Goal: Transaction & Acquisition: Purchase product/service

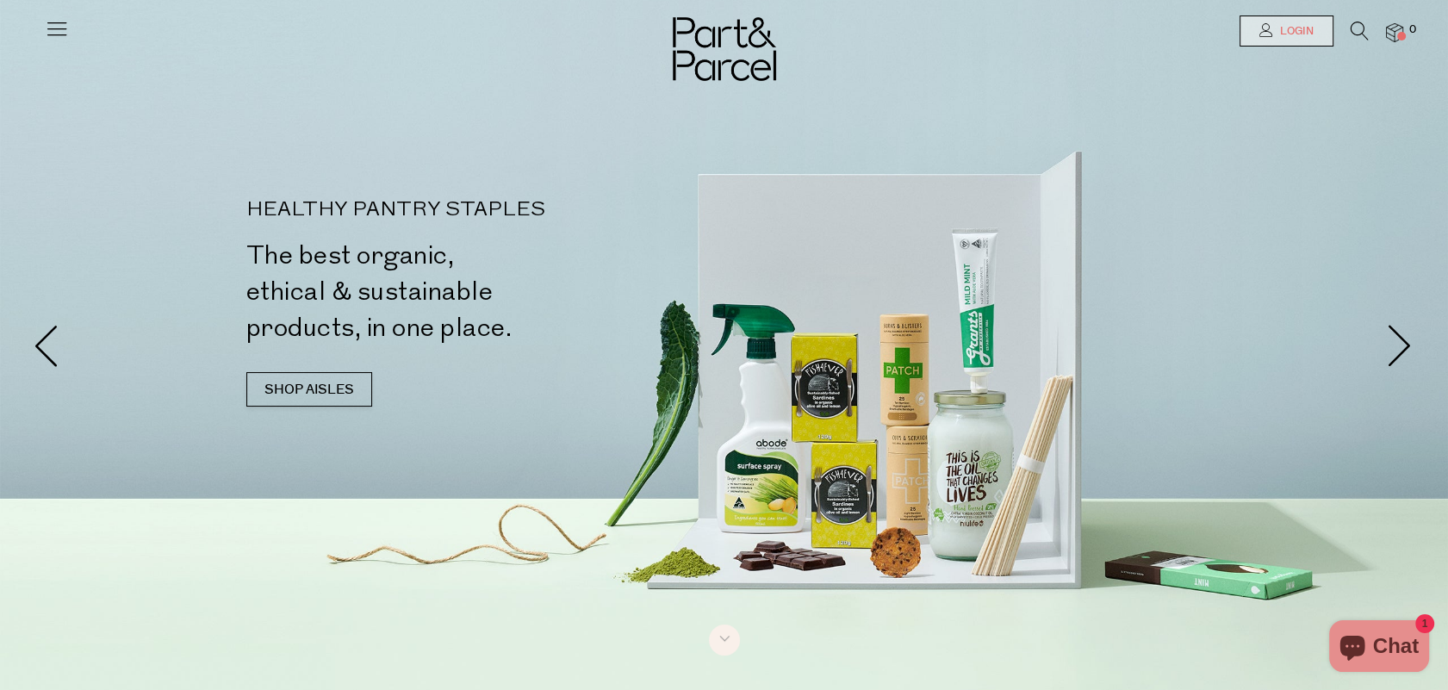
click at [1310, 28] on span "Login" at bounding box center [1295, 31] width 38 height 15
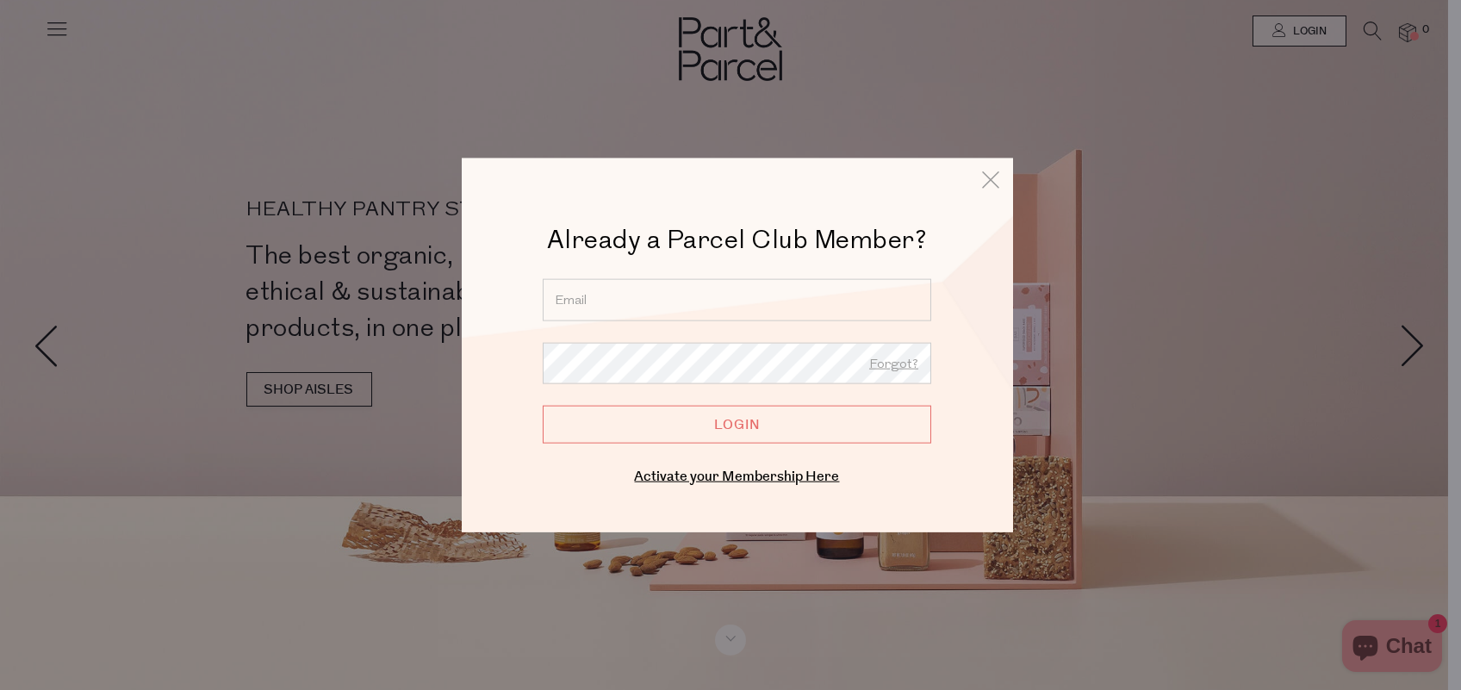
click at [819, 306] on input "email" at bounding box center [737, 299] width 388 height 42
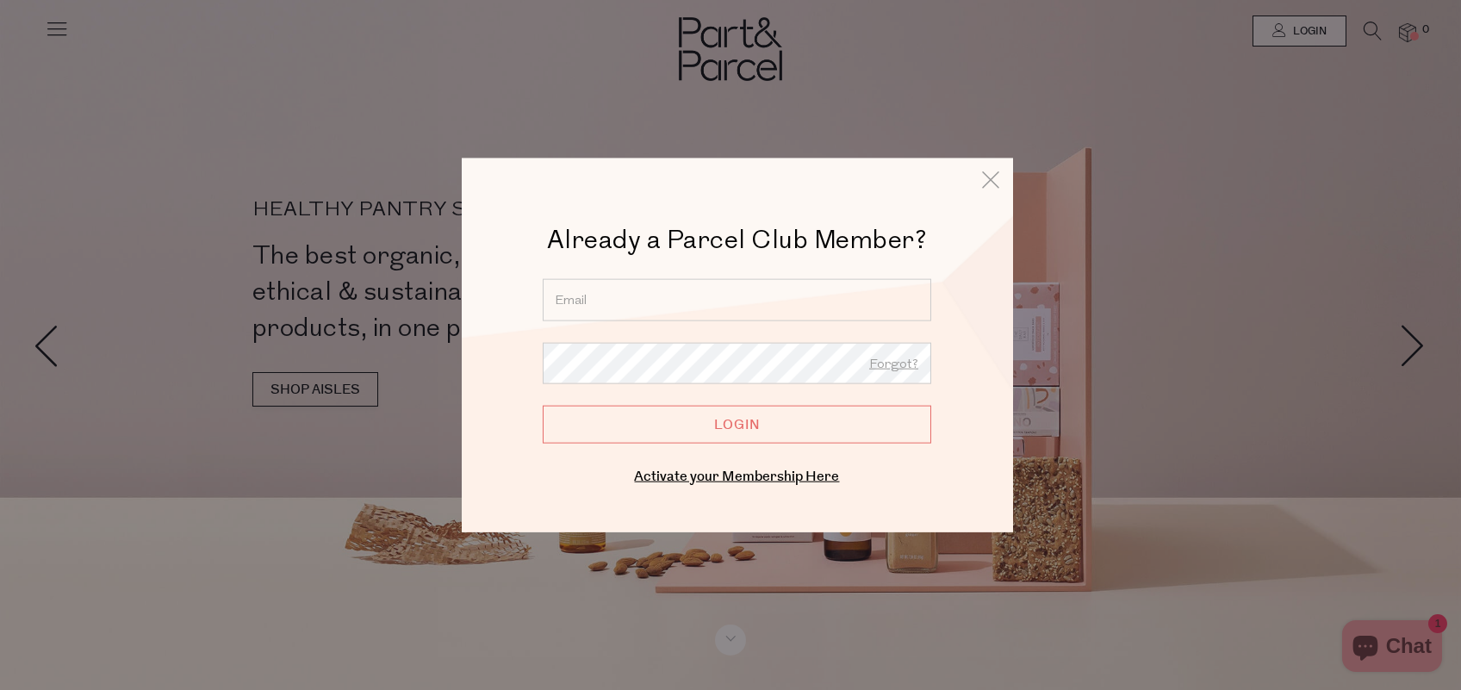
type input "kate.riley238@gmail.com"
click at [993, 184] on icon at bounding box center [991, 178] width 26 height 25
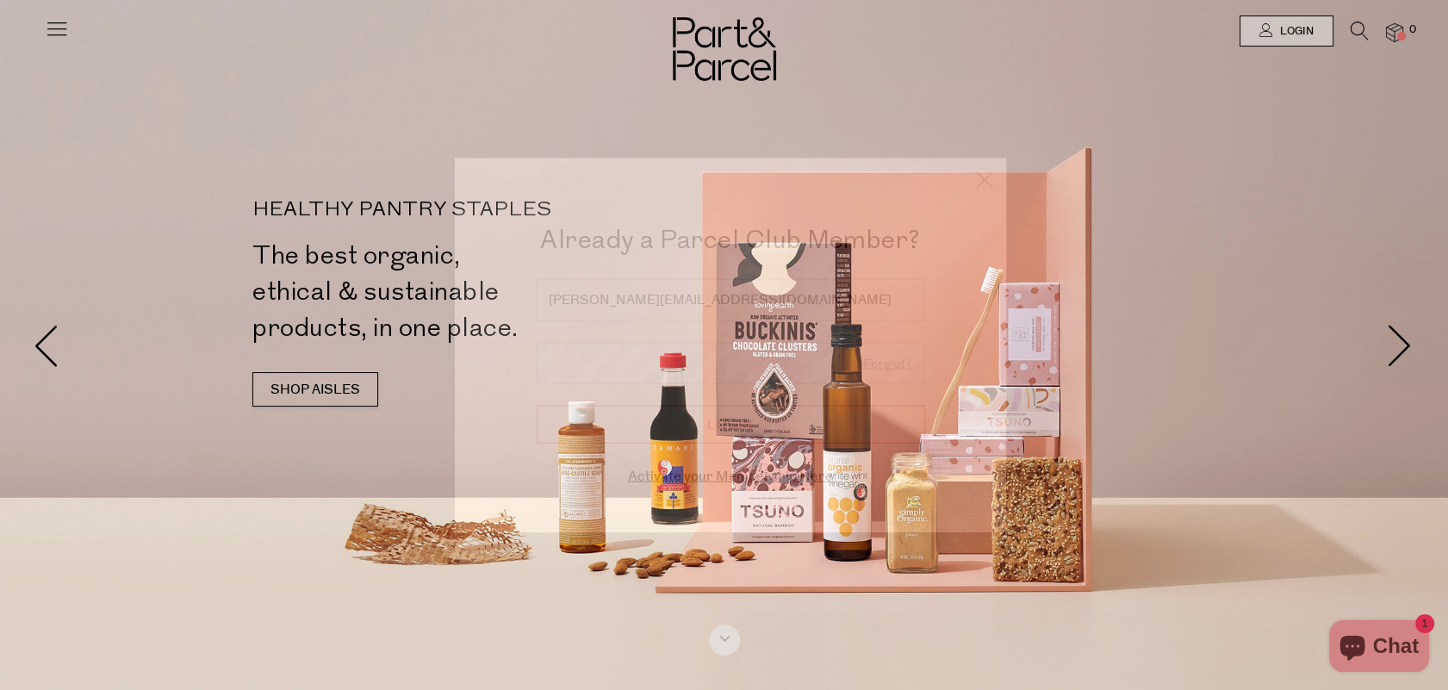
click at [1113, 34] on div at bounding box center [724, 345] width 1448 height 690
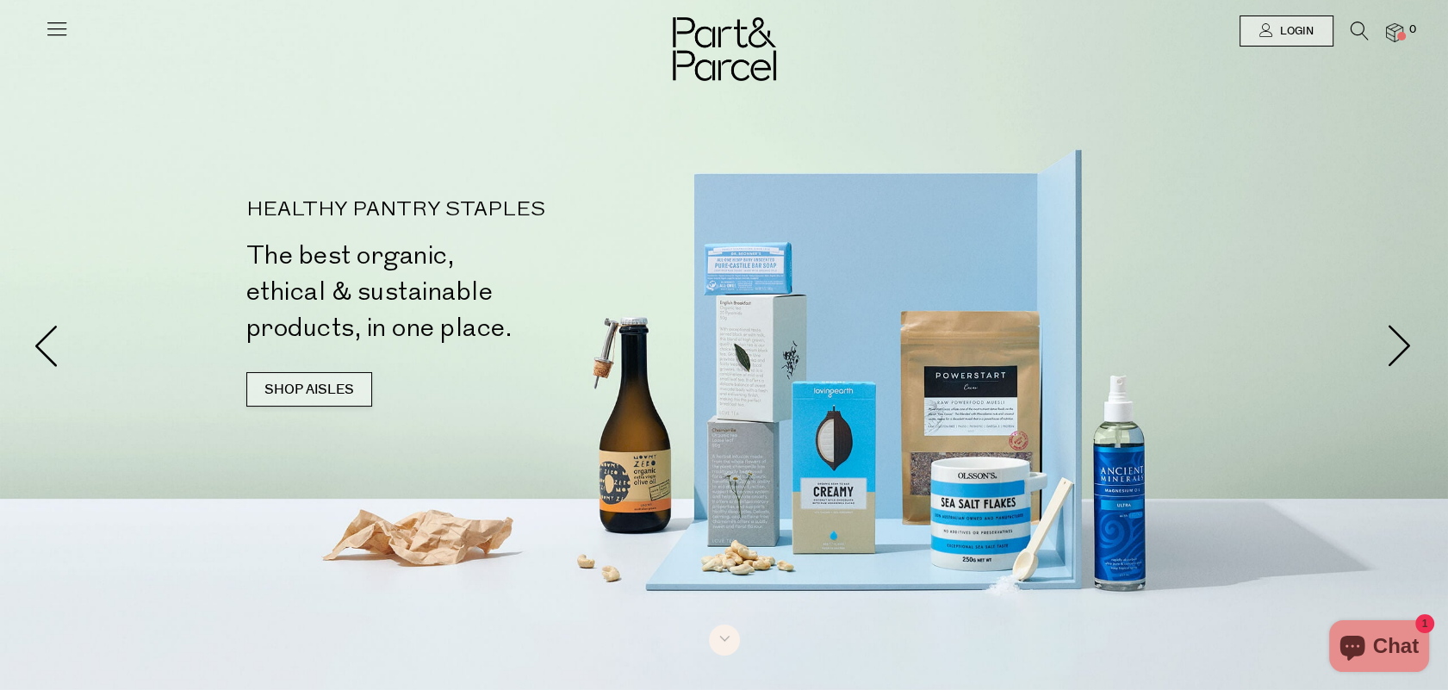
click at [326, 399] on link "SHOP AISLES" at bounding box center [309, 389] width 126 height 34
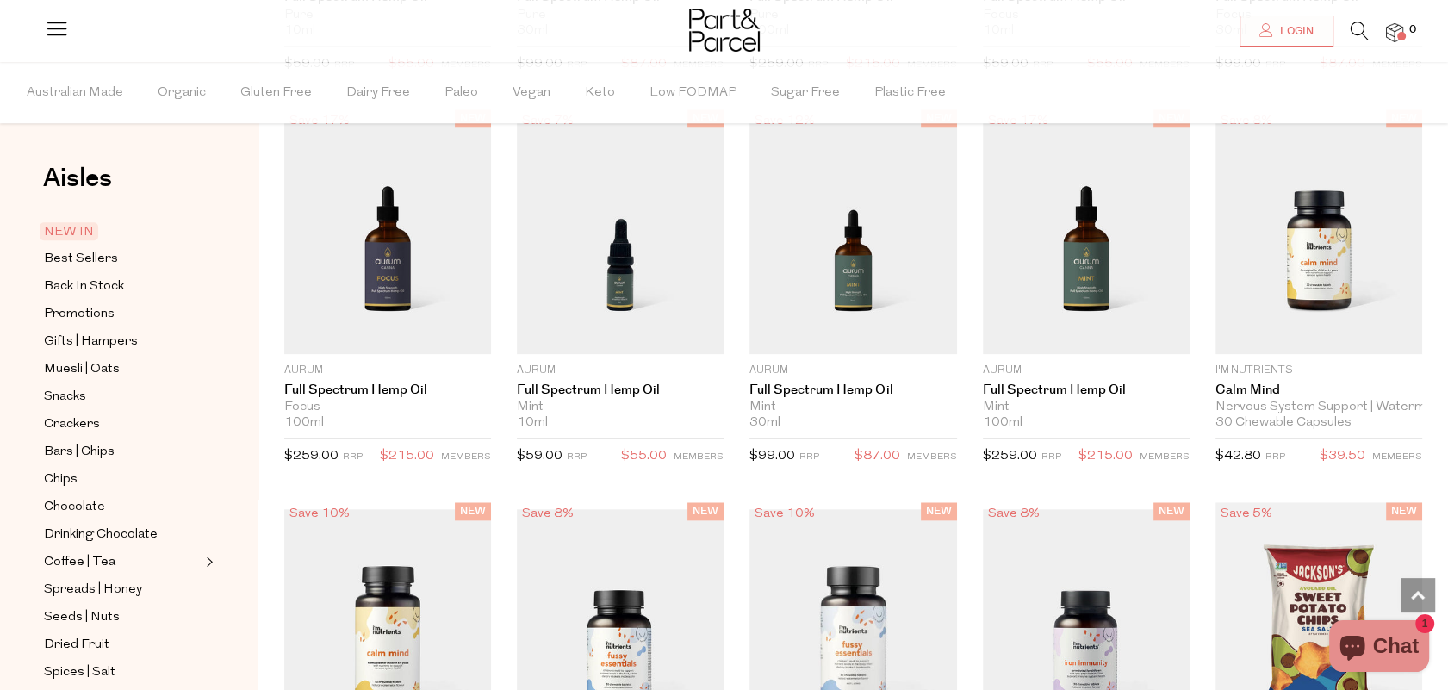
scroll to position [1974, 0]
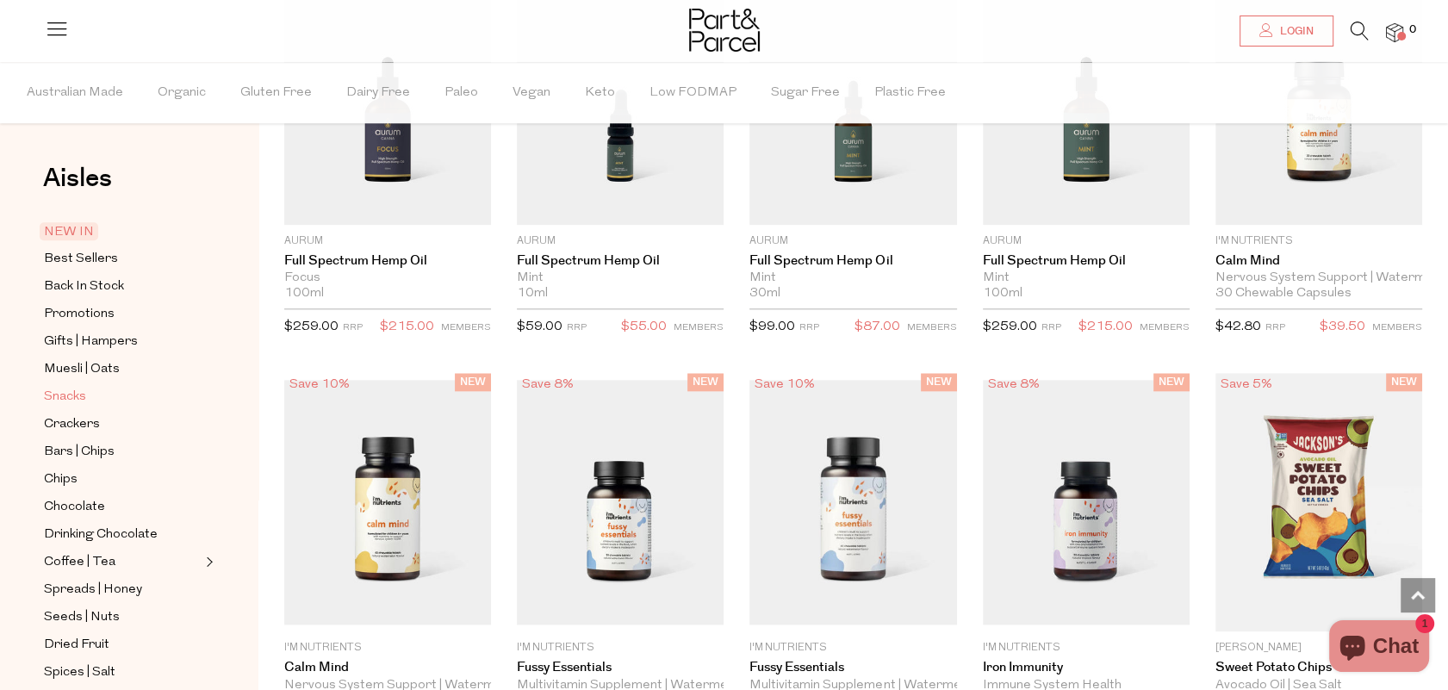
click at [67, 393] on span "Snacks" at bounding box center [65, 397] width 42 height 21
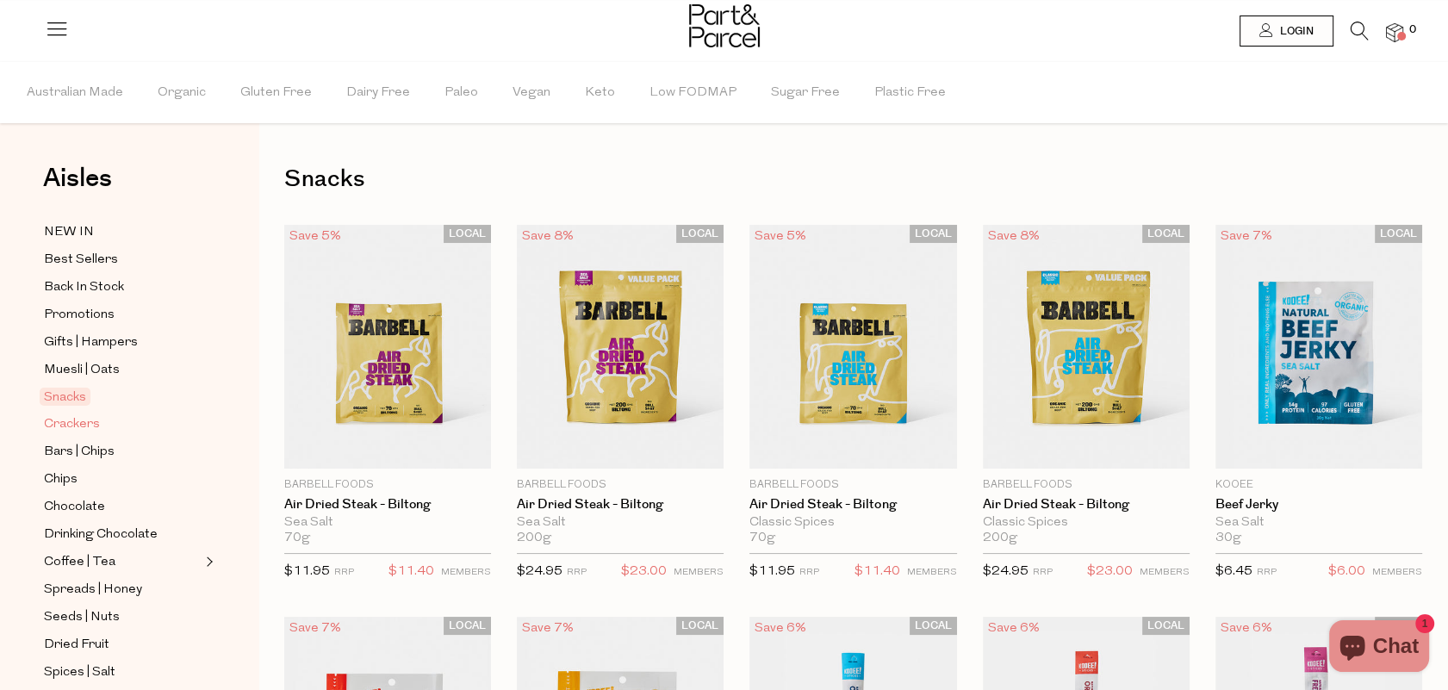
click at [69, 420] on span "Crackers" at bounding box center [72, 424] width 56 height 21
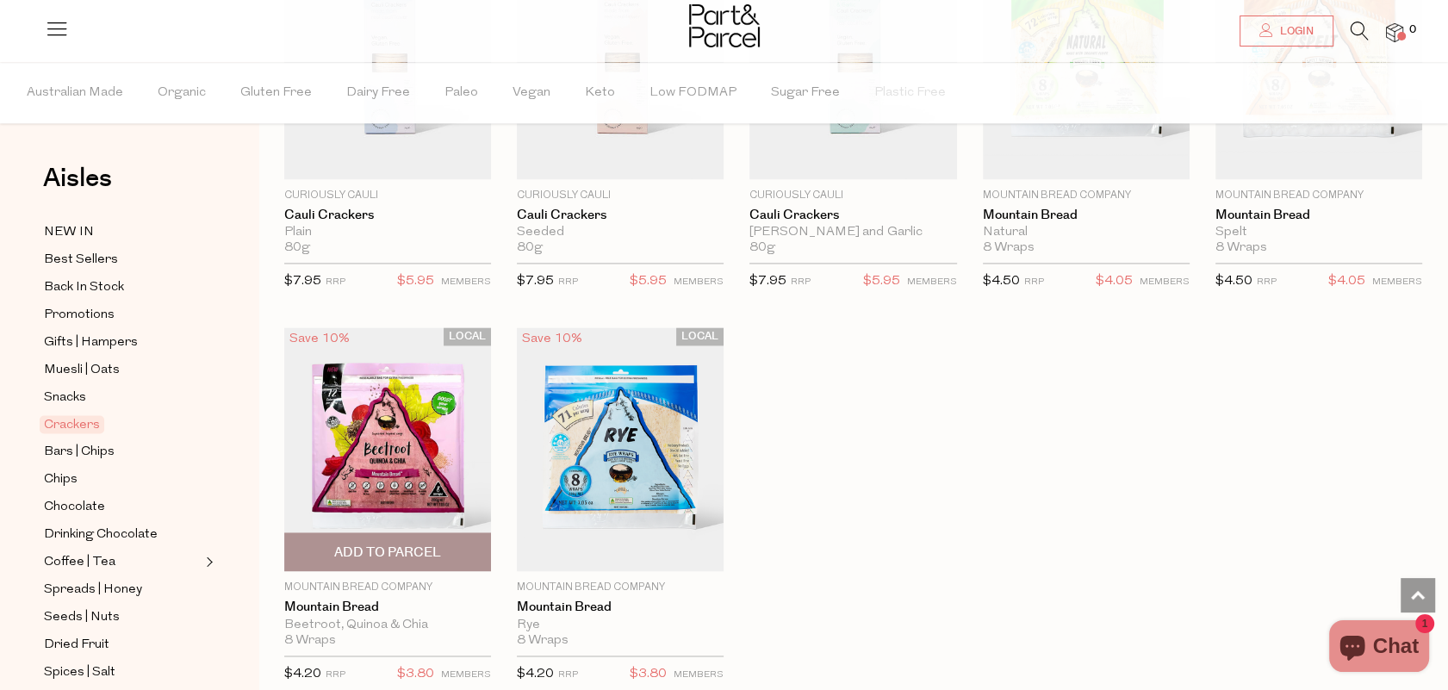
scroll to position [2670, 0]
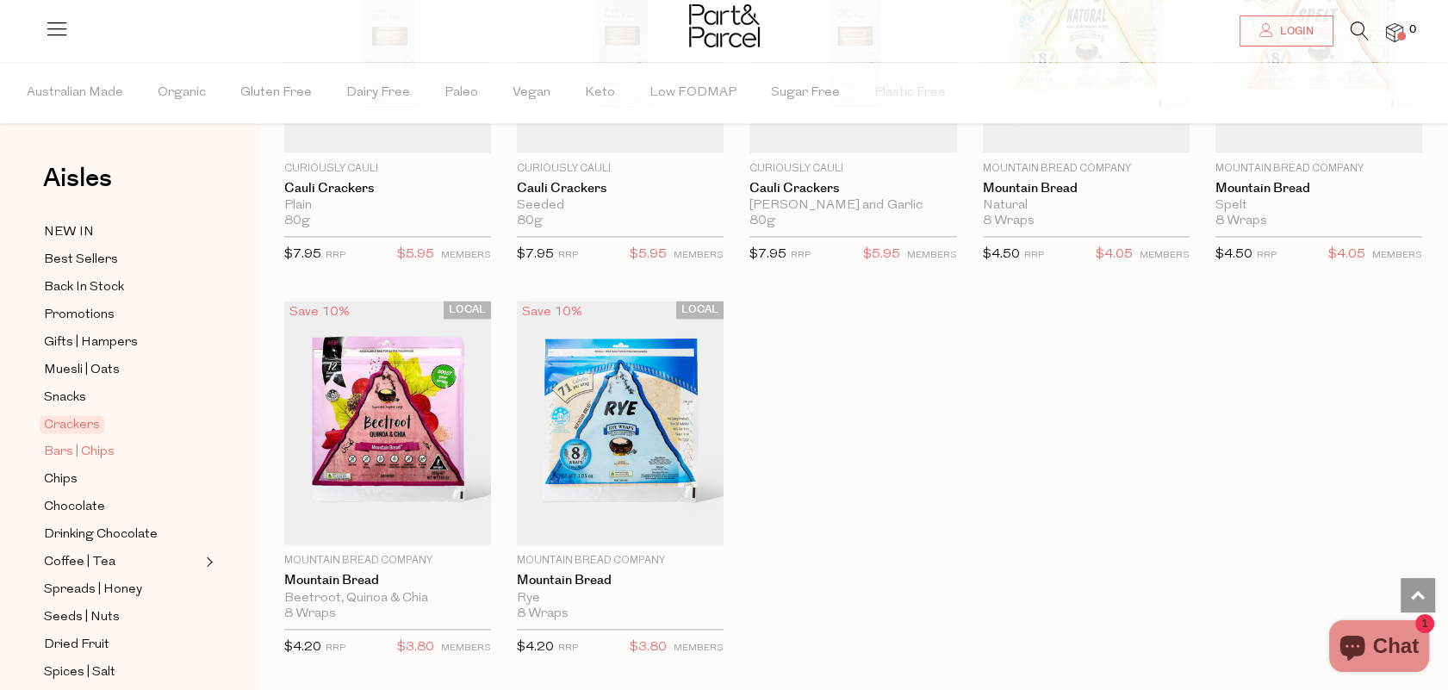
click at [90, 449] on span "Bars | Chips" at bounding box center [79, 452] width 71 height 21
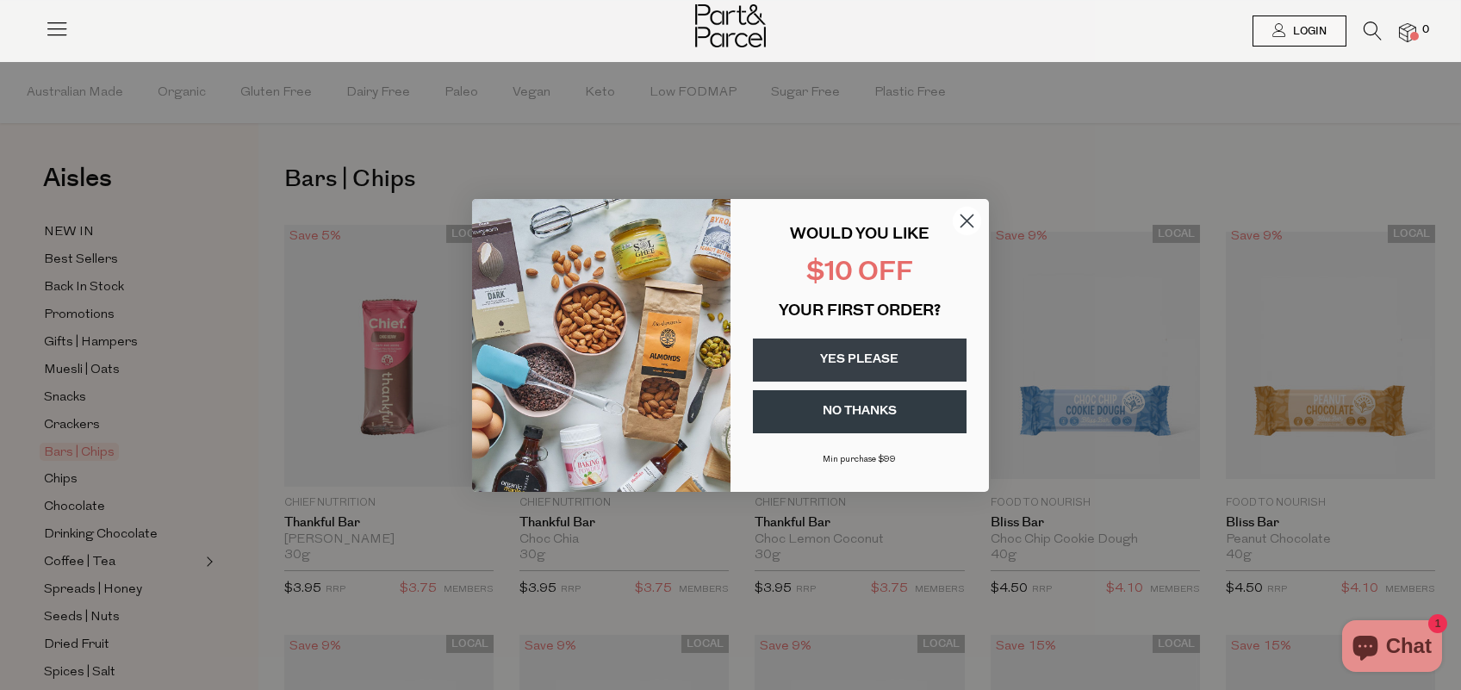
click at [969, 224] on circle "Close dialog" at bounding box center [967, 220] width 28 height 28
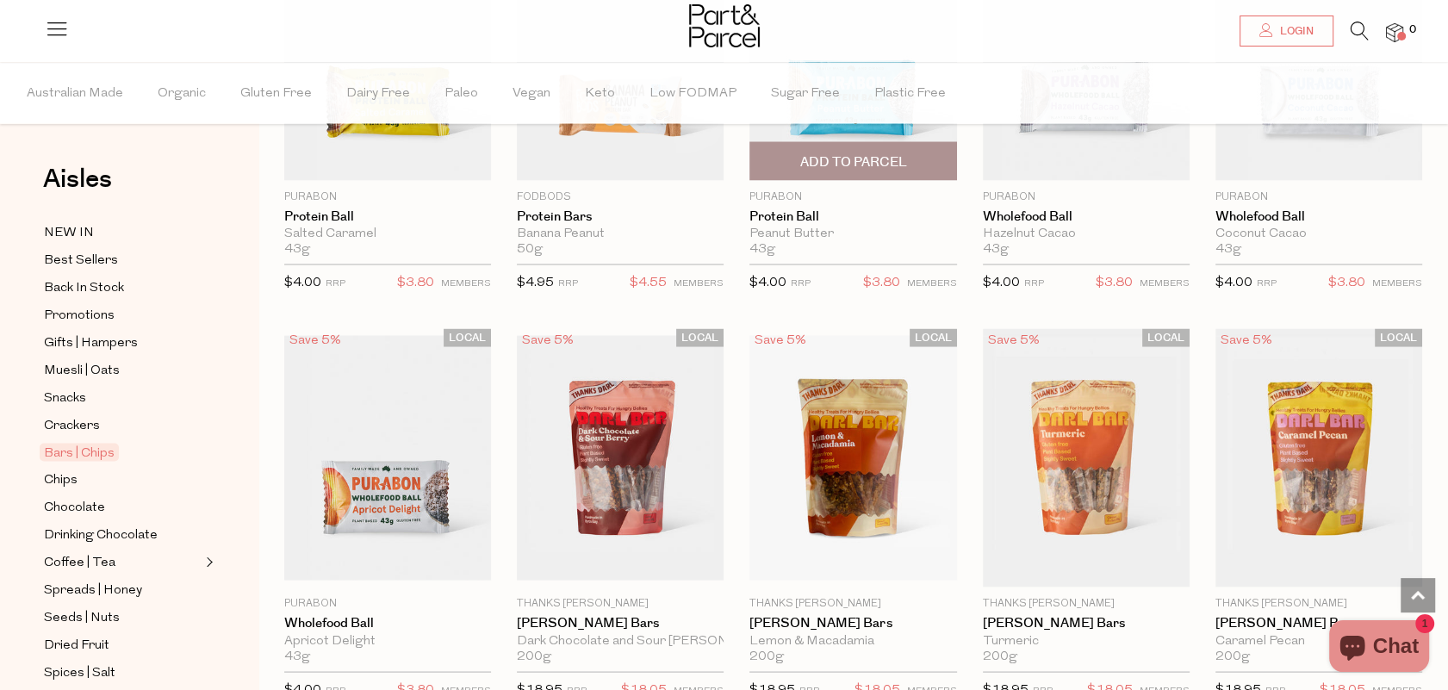
scroll to position [3445, 0]
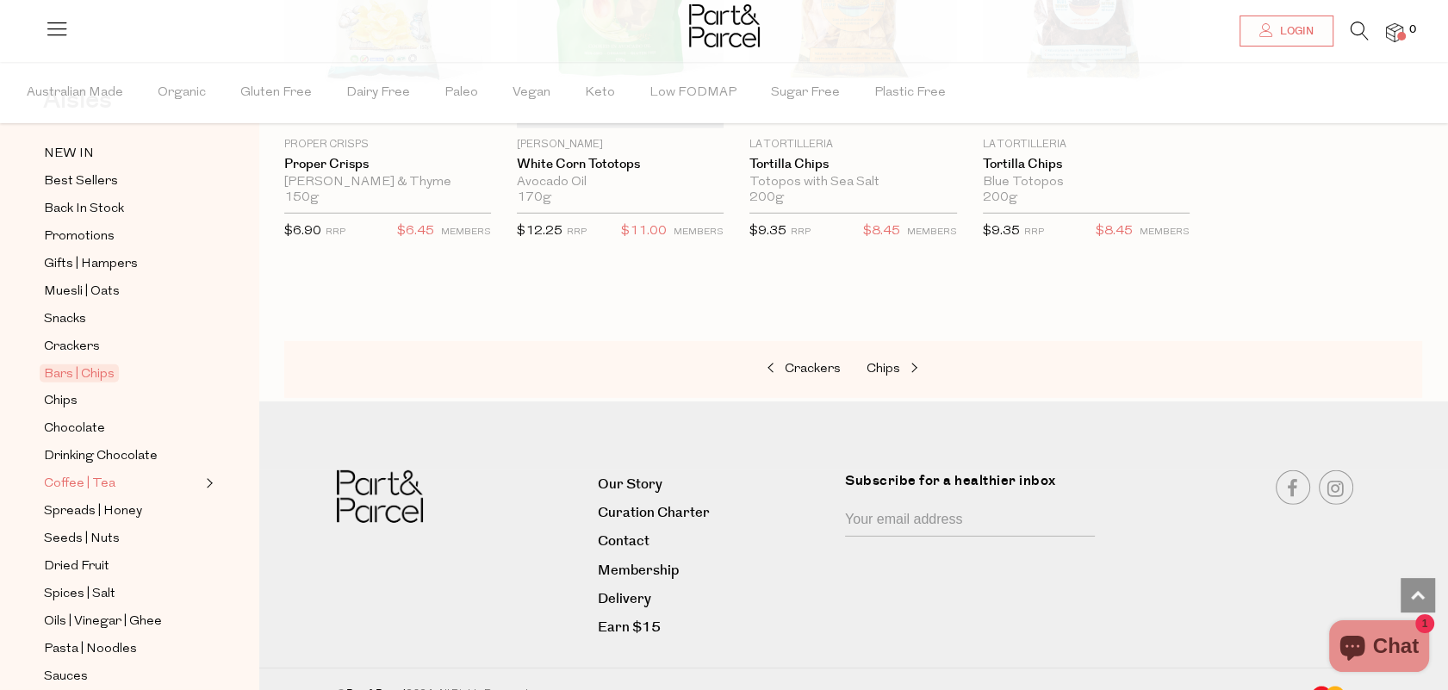
scroll to position [172, 0]
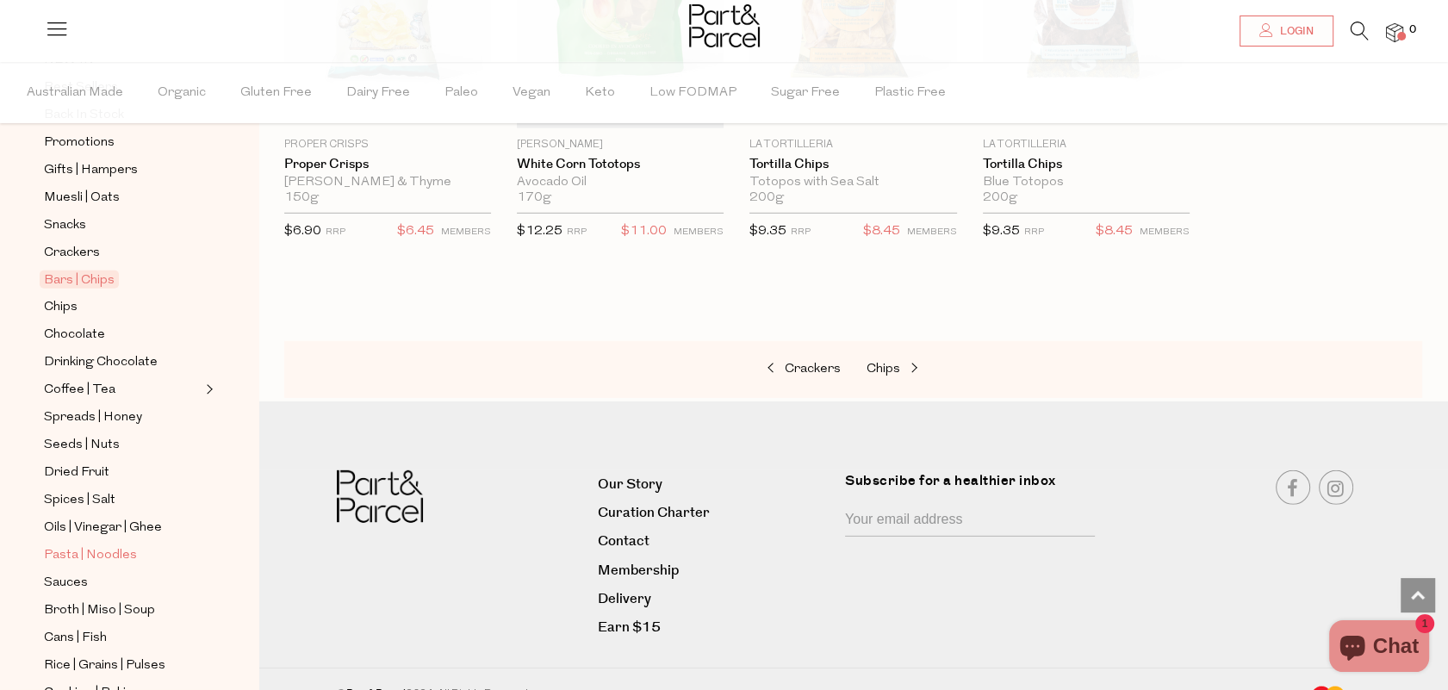
click at [118, 545] on span "Pasta | Noodles" at bounding box center [90, 555] width 93 height 21
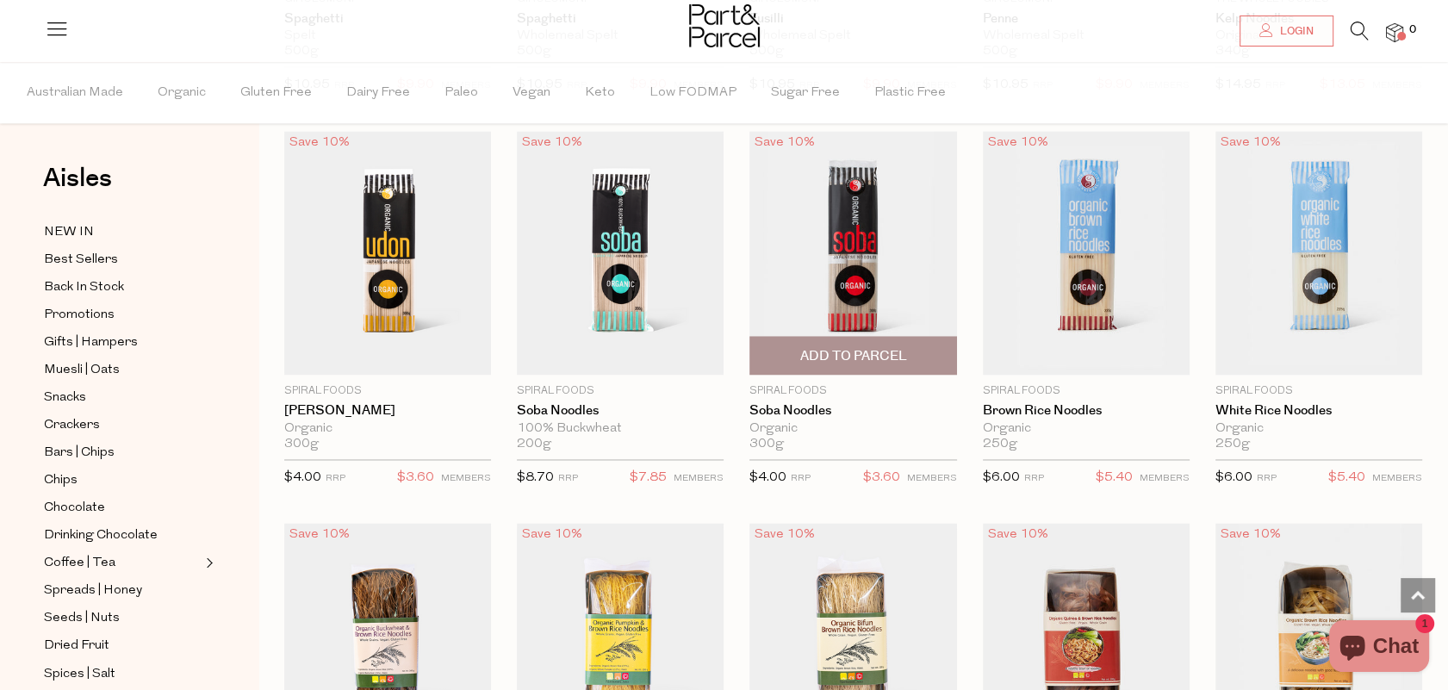
scroll to position [3014, 0]
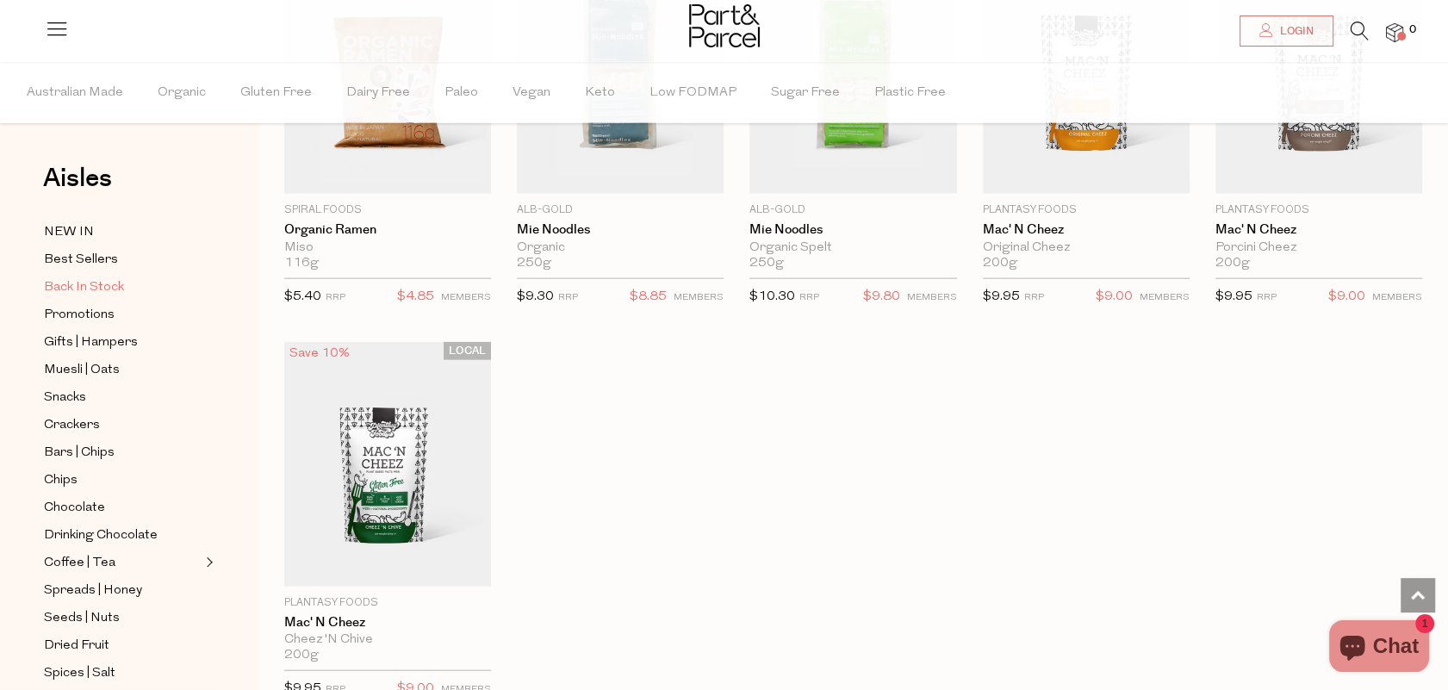
click at [90, 288] on span "Back In Stock" at bounding box center [84, 287] width 80 height 21
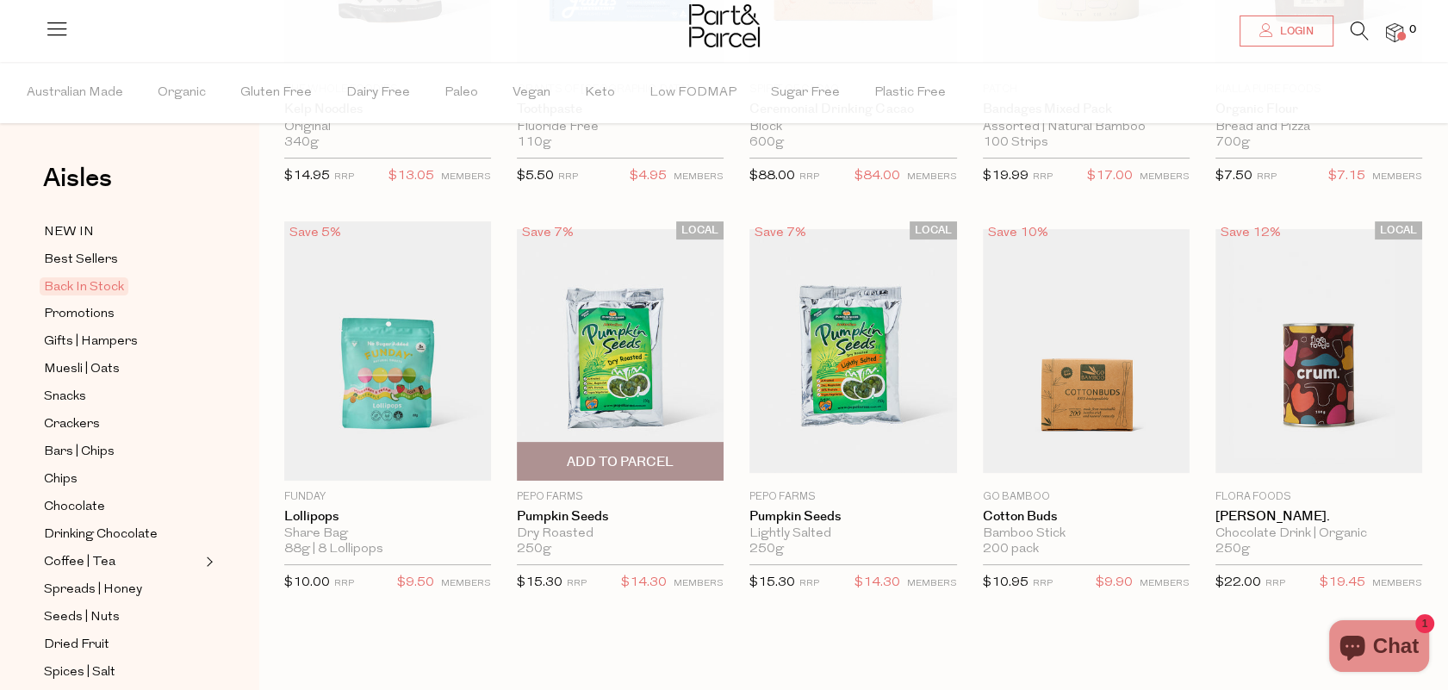
scroll to position [517, 0]
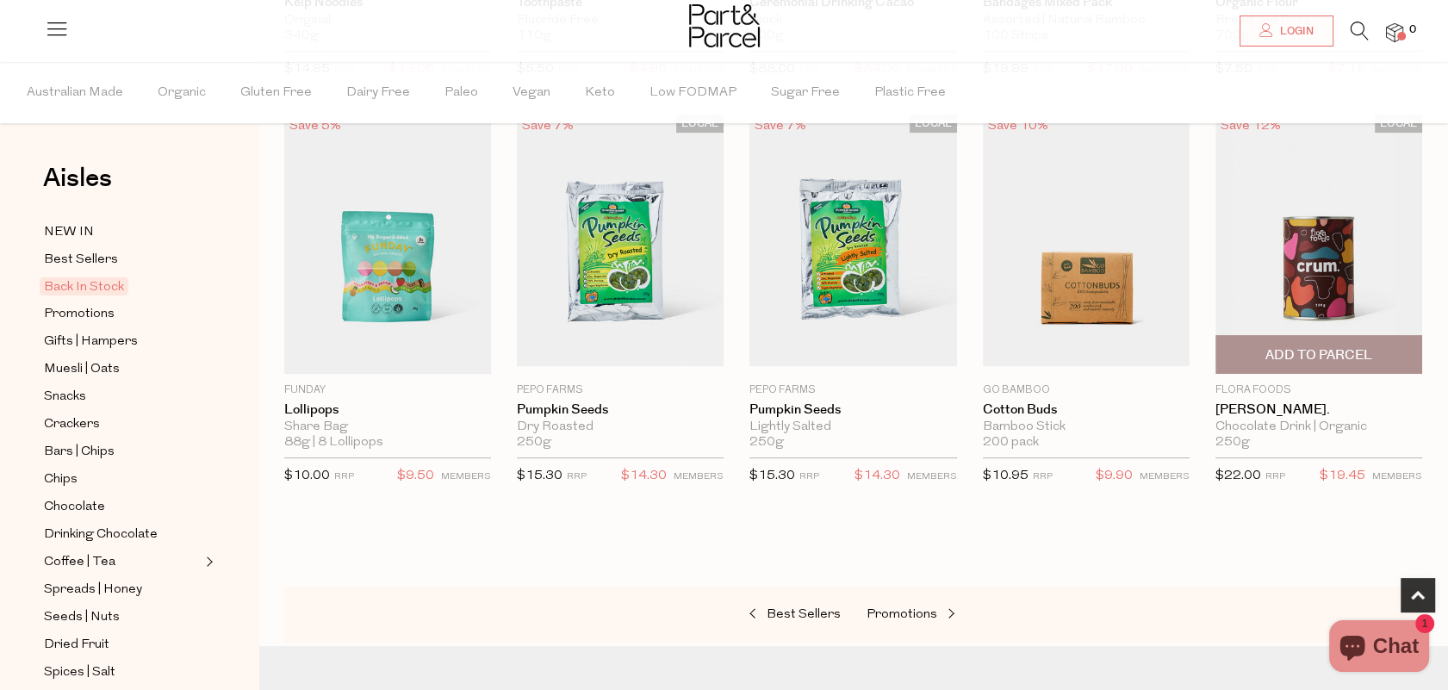
click at [1342, 270] on img at bounding box center [1318, 244] width 207 height 245
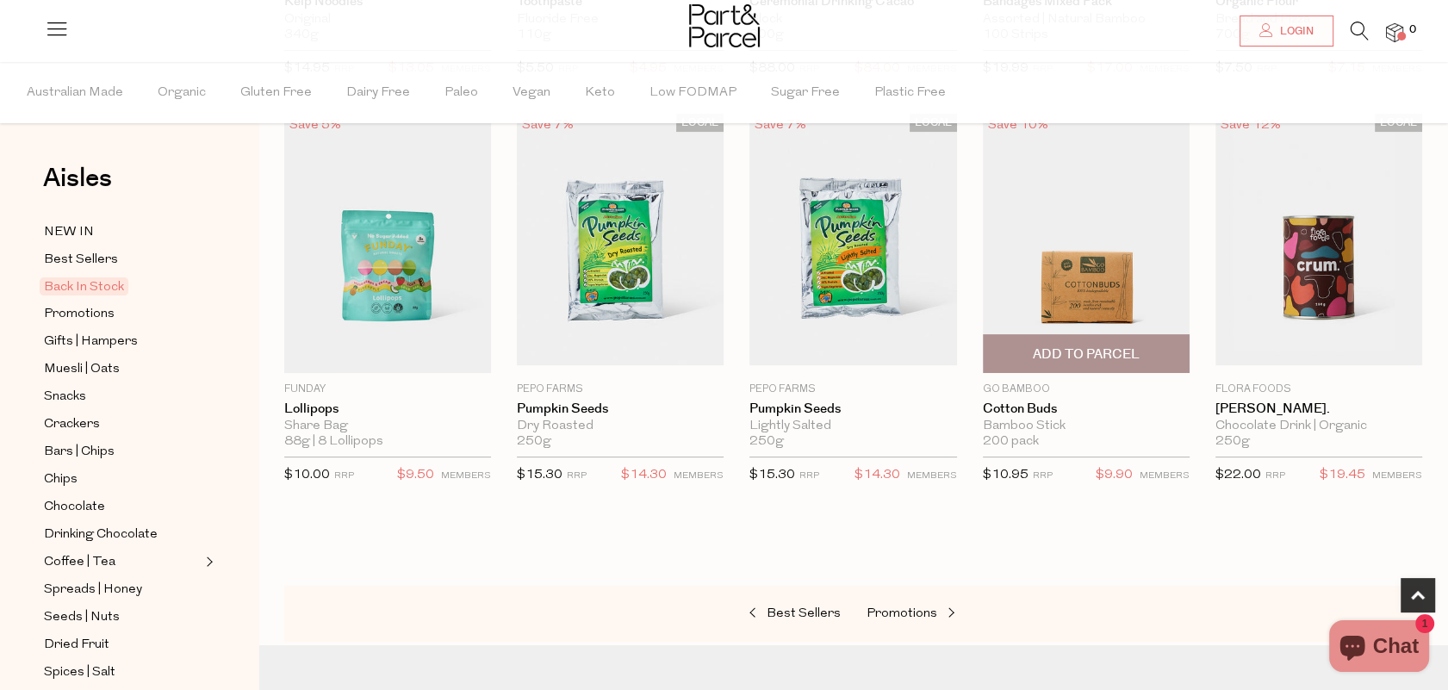
scroll to position [513, 0]
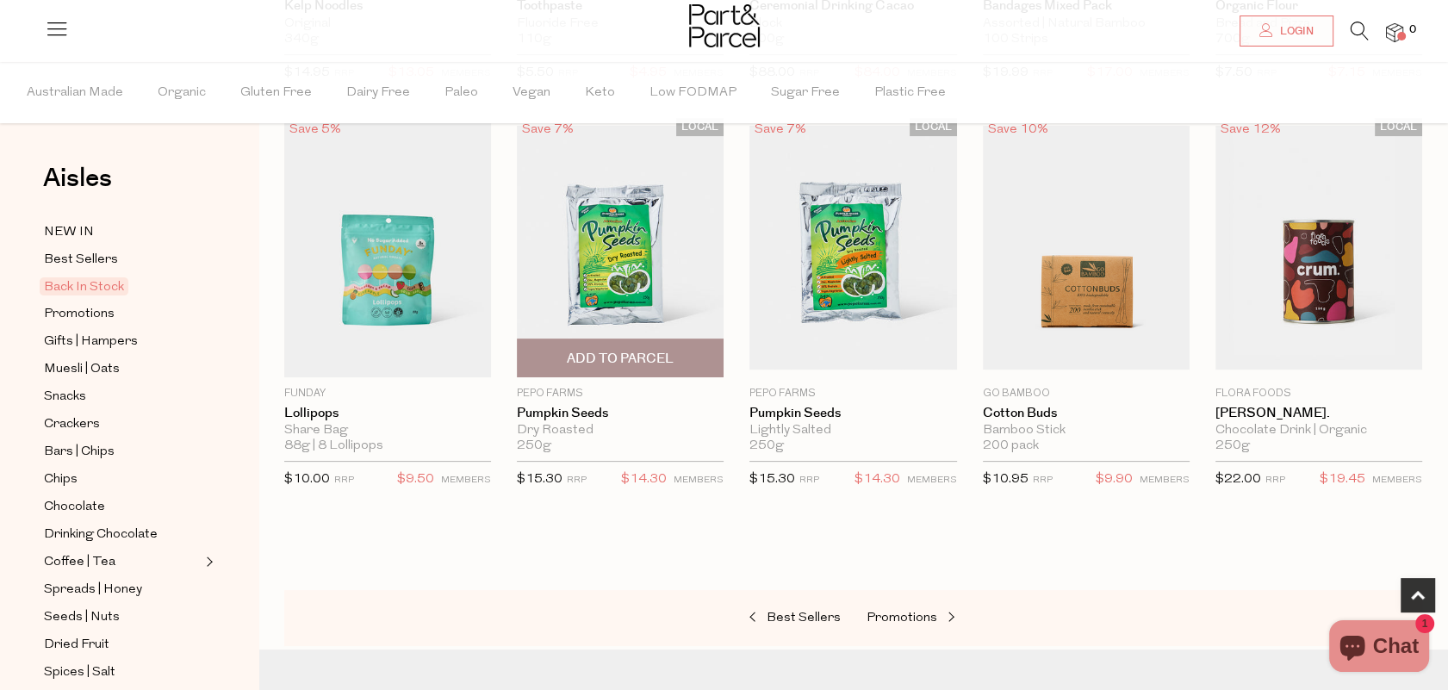
click at [611, 230] on img at bounding box center [620, 248] width 207 height 245
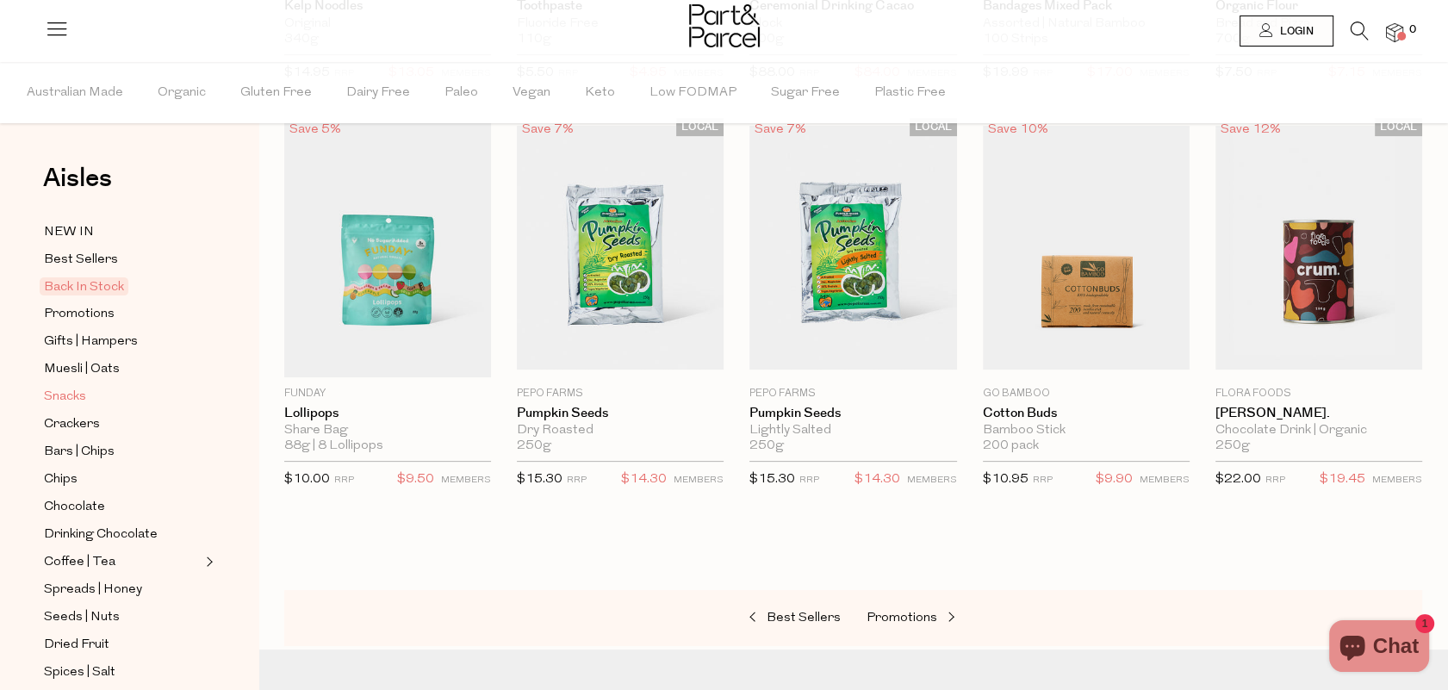
scroll to position [511, 0]
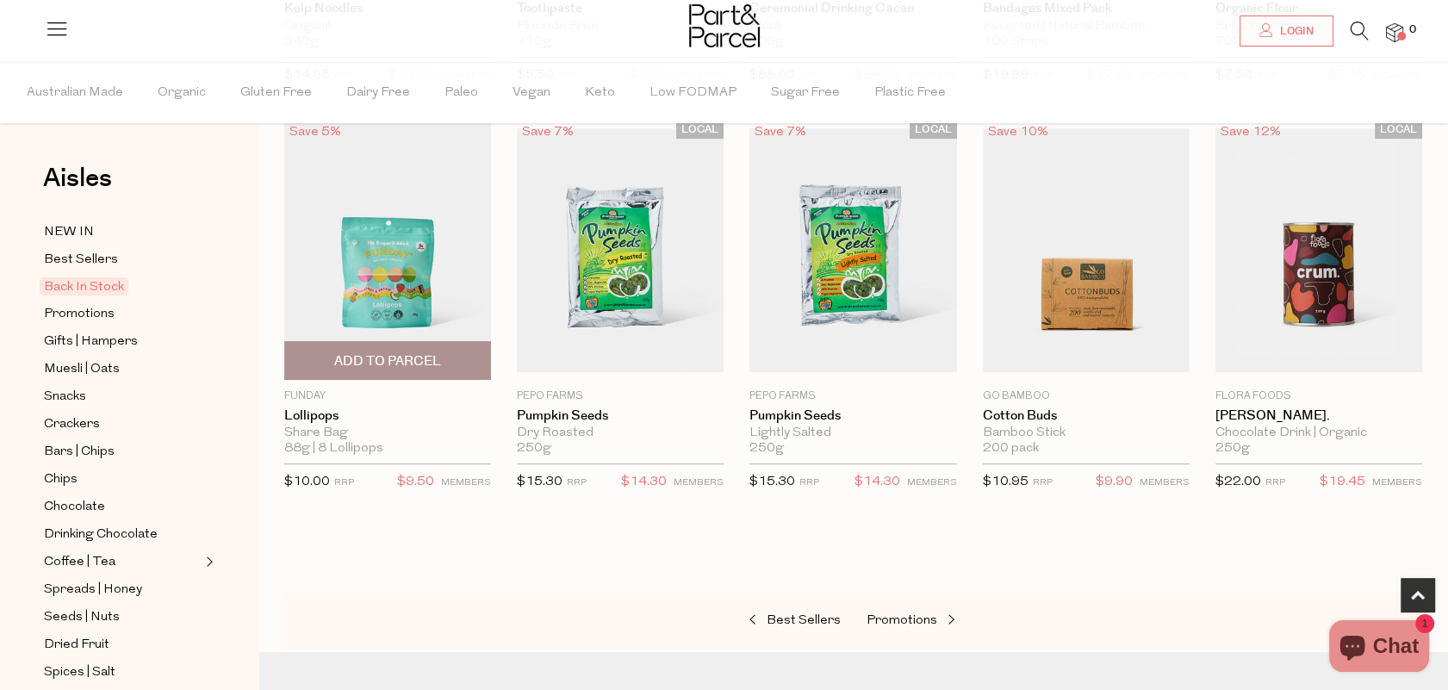
click at [359, 281] on img at bounding box center [387, 250] width 207 height 258
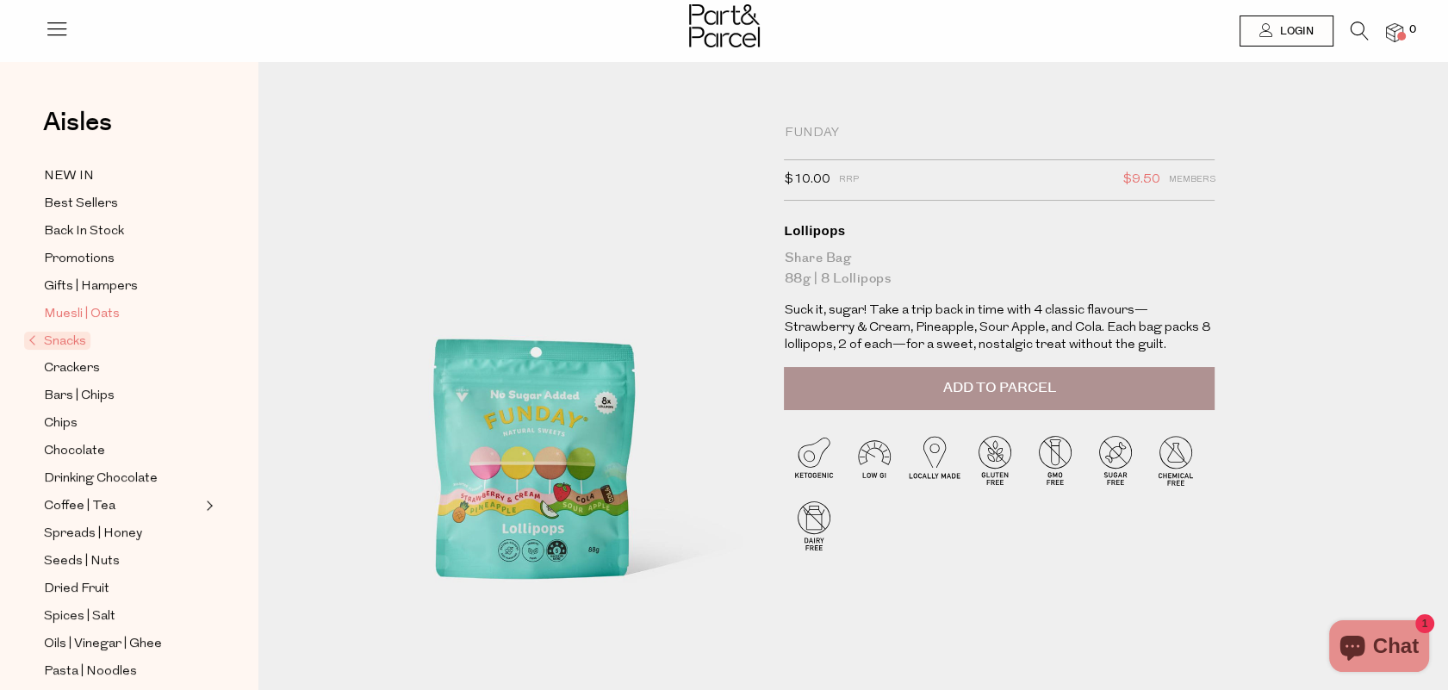
click at [64, 307] on span "Muesli | Oats" at bounding box center [82, 314] width 76 height 21
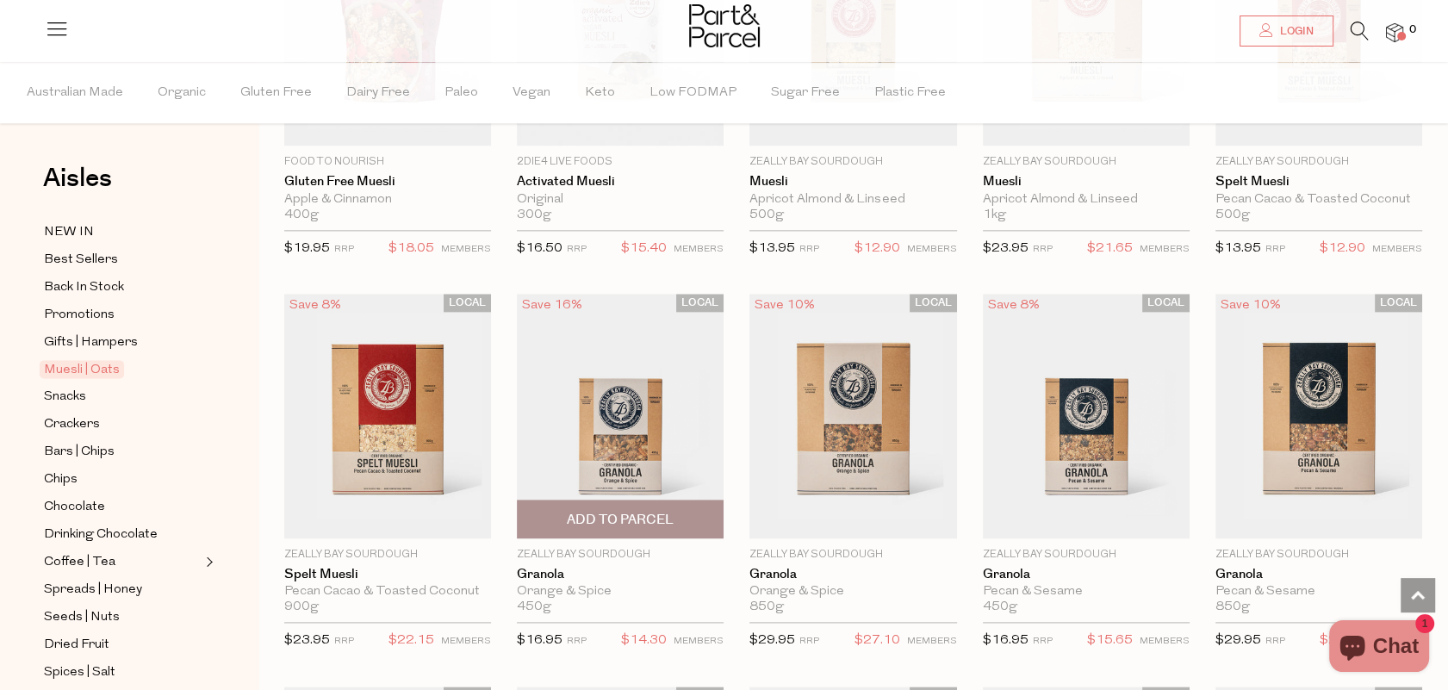
scroll to position [2325, 0]
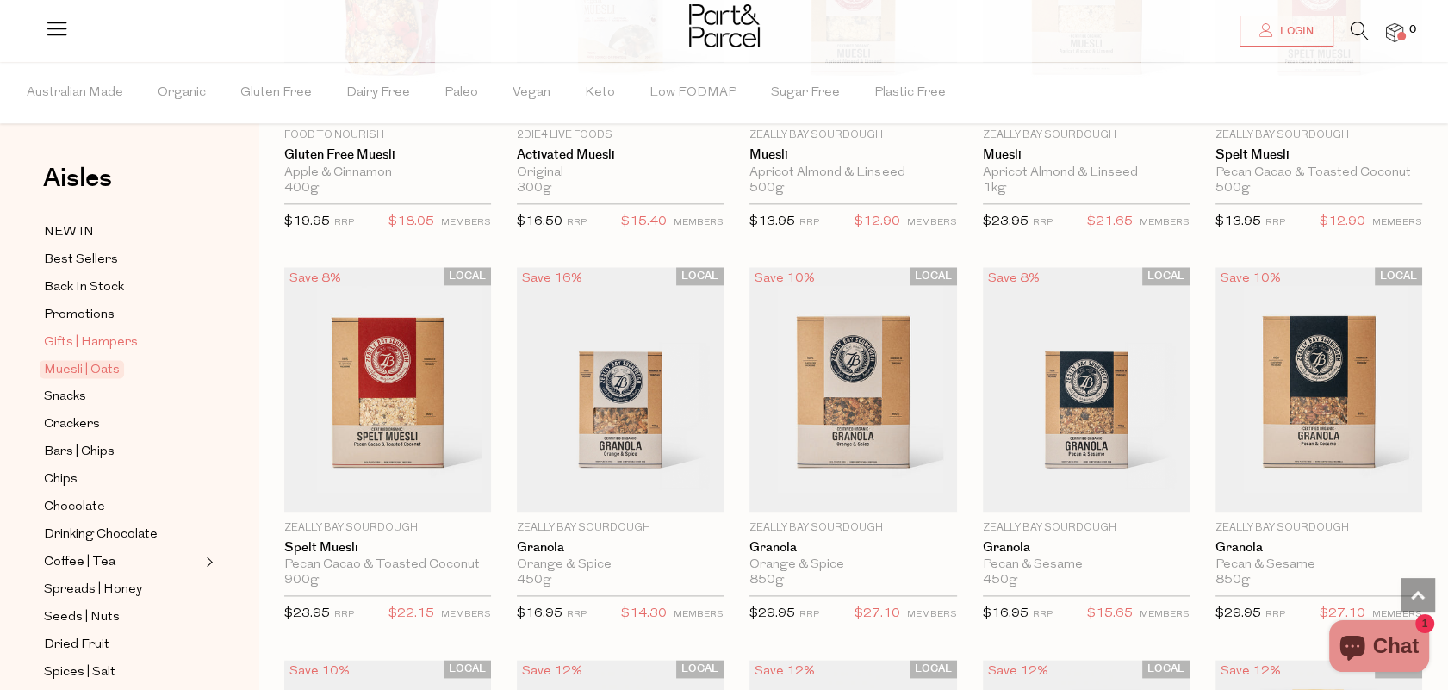
click at [85, 332] on span "Gifts | Hampers" at bounding box center [91, 342] width 94 height 21
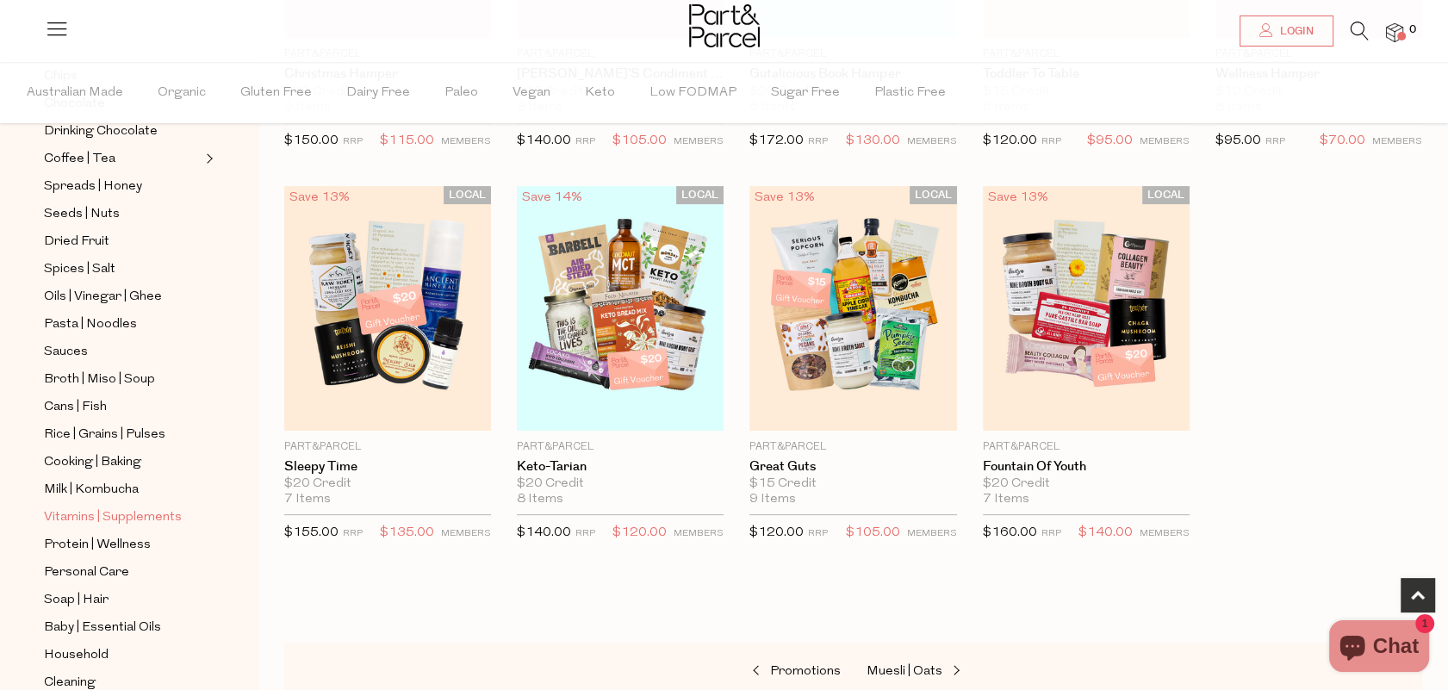
scroll to position [431, 0]
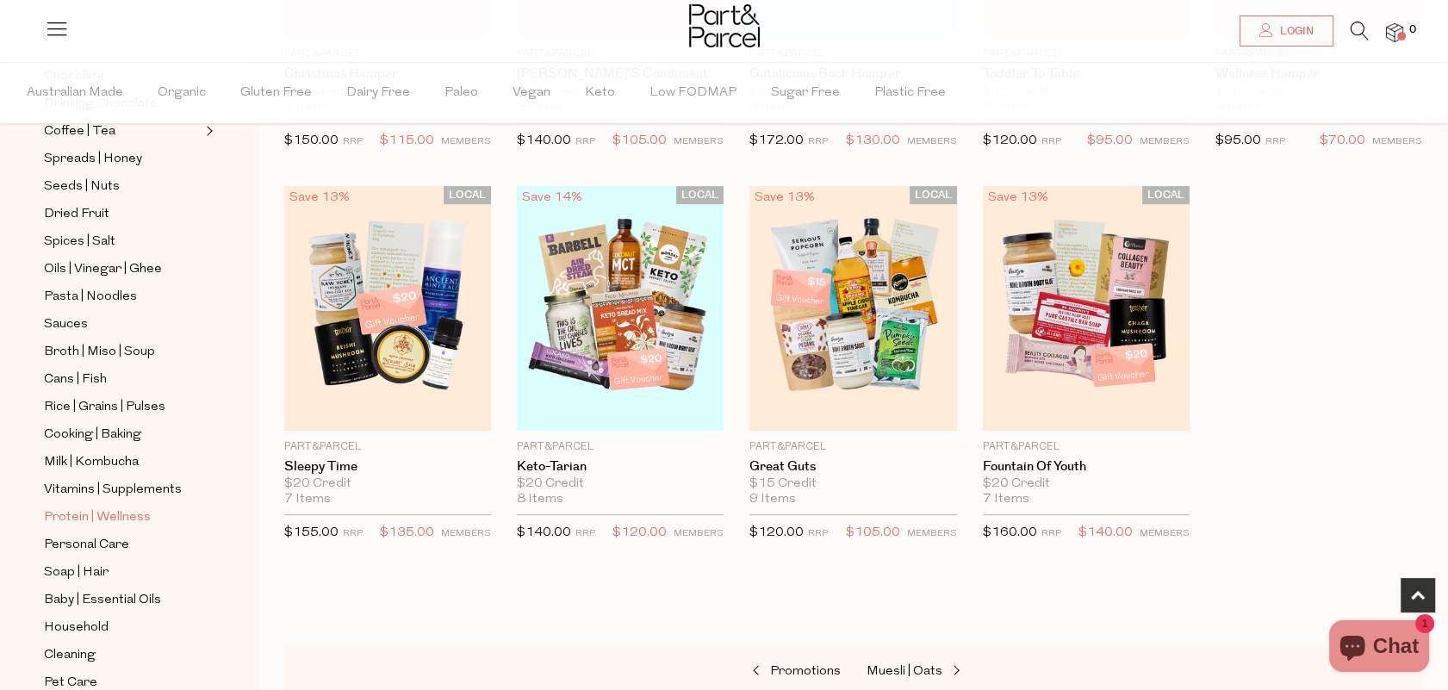
click at [127, 507] on span "Protein | Wellness" at bounding box center [97, 517] width 107 height 21
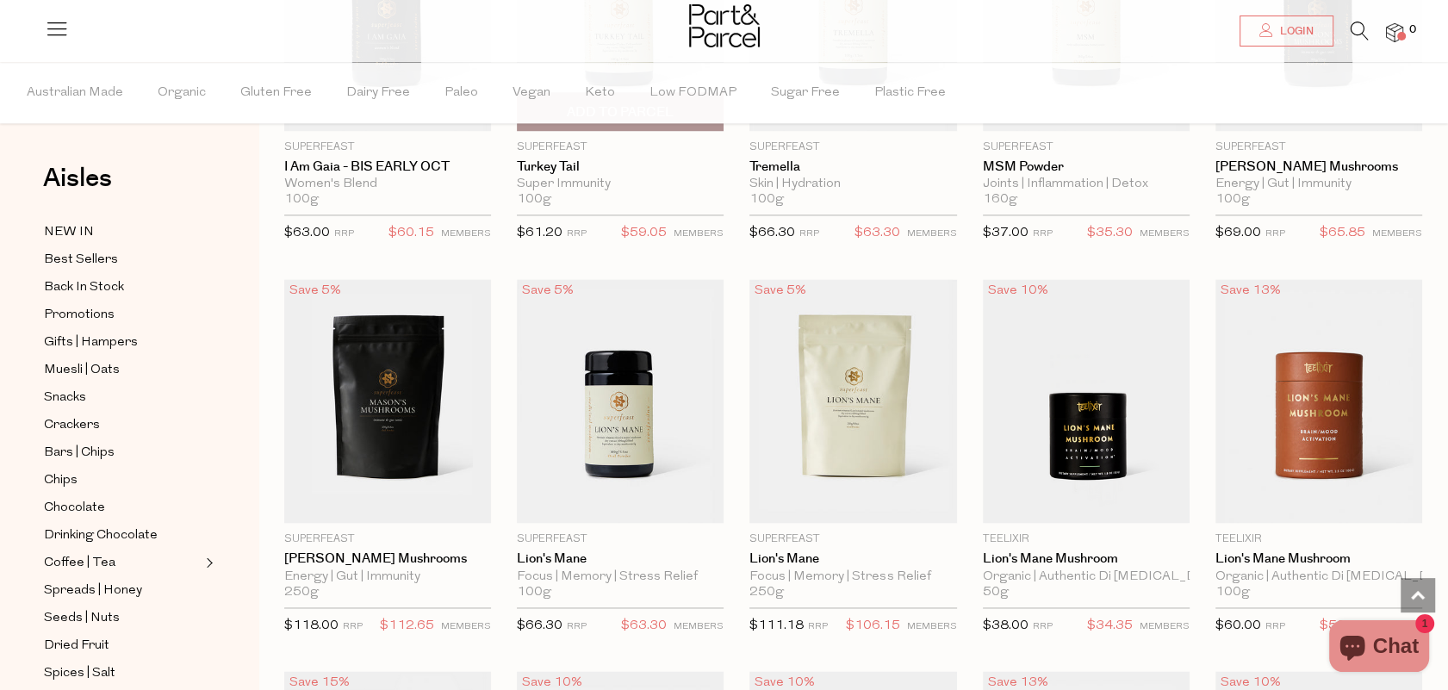
scroll to position [2756, 0]
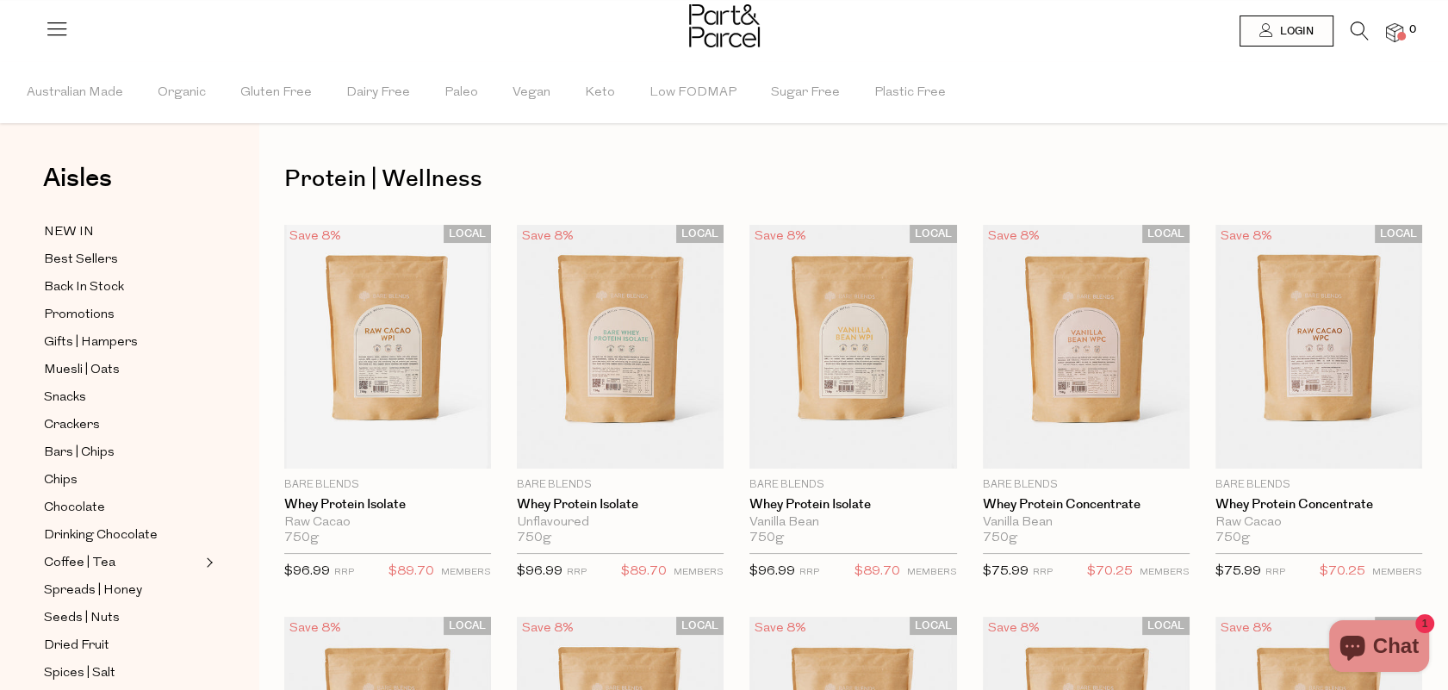
scroll to position [345, 0]
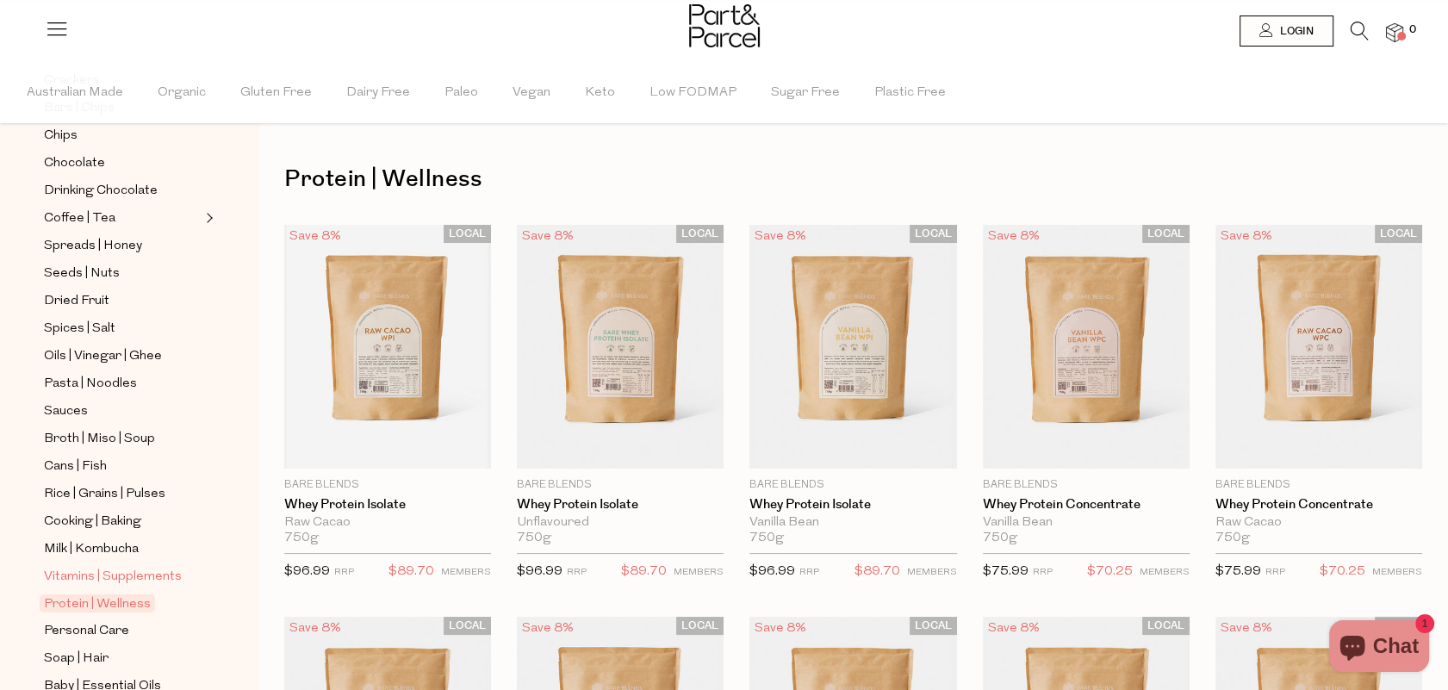
click at [93, 567] on span "Vitamins | Supplements" at bounding box center [113, 577] width 138 height 21
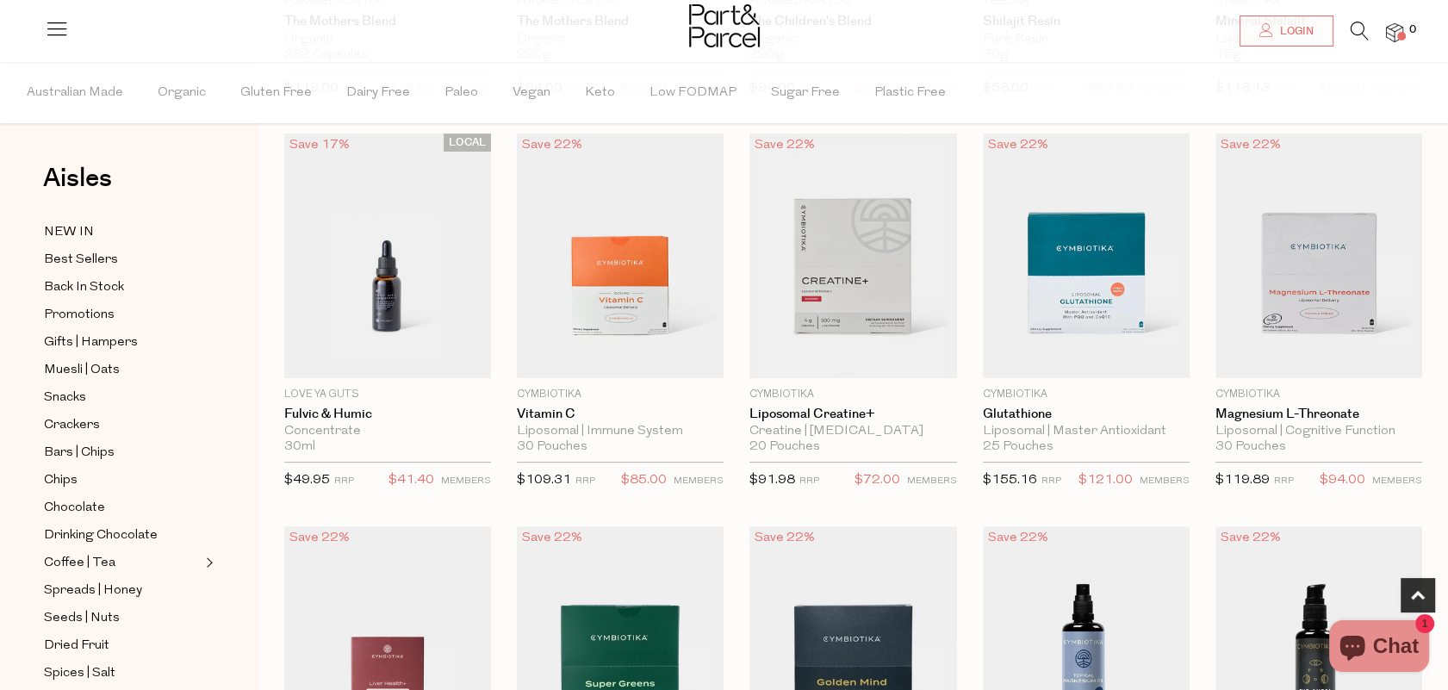
scroll to position [517, 0]
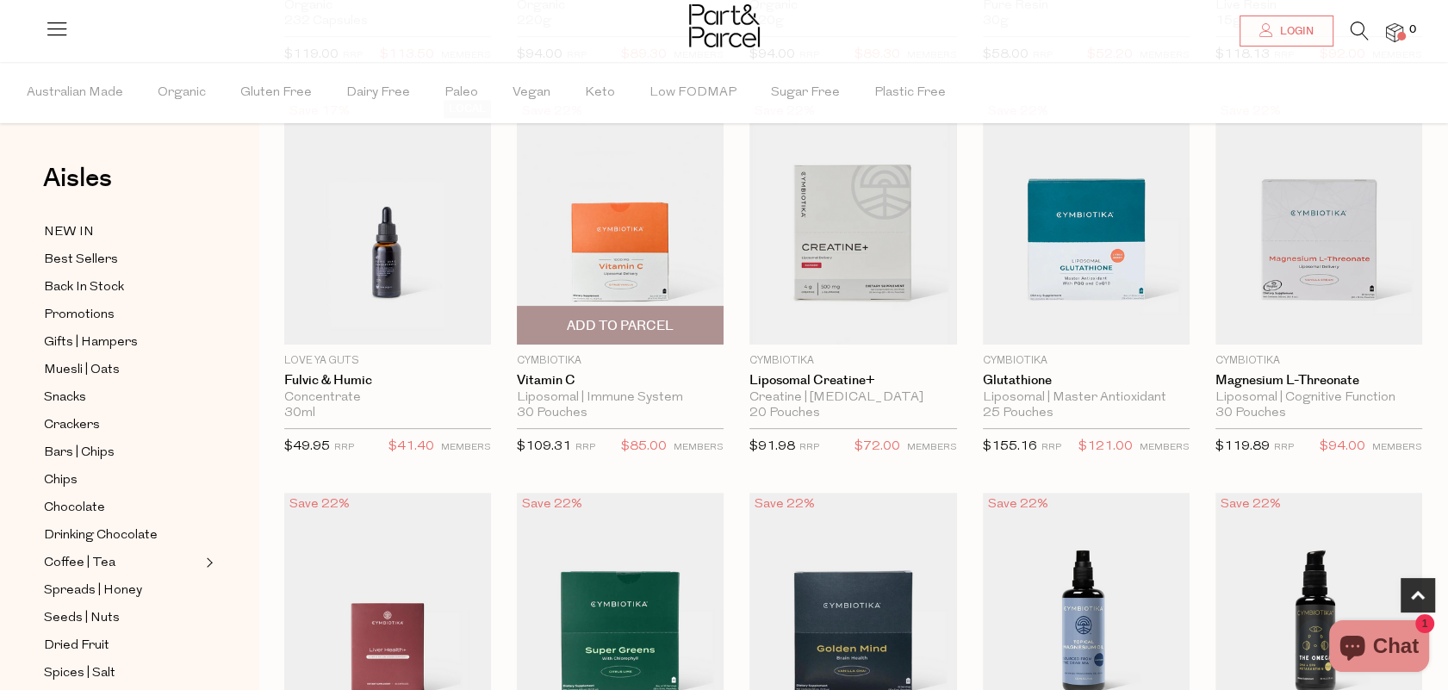
click at [661, 282] on img at bounding box center [620, 222] width 207 height 245
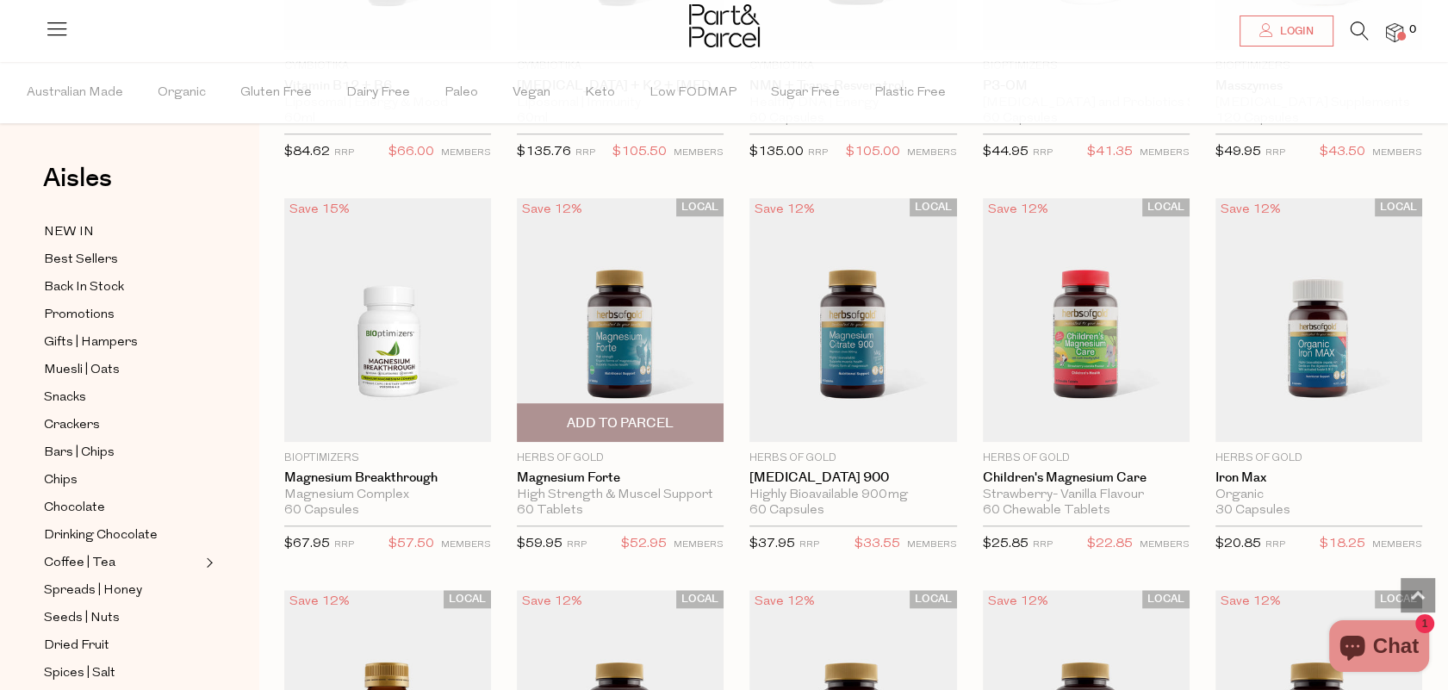
scroll to position [1633, 0]
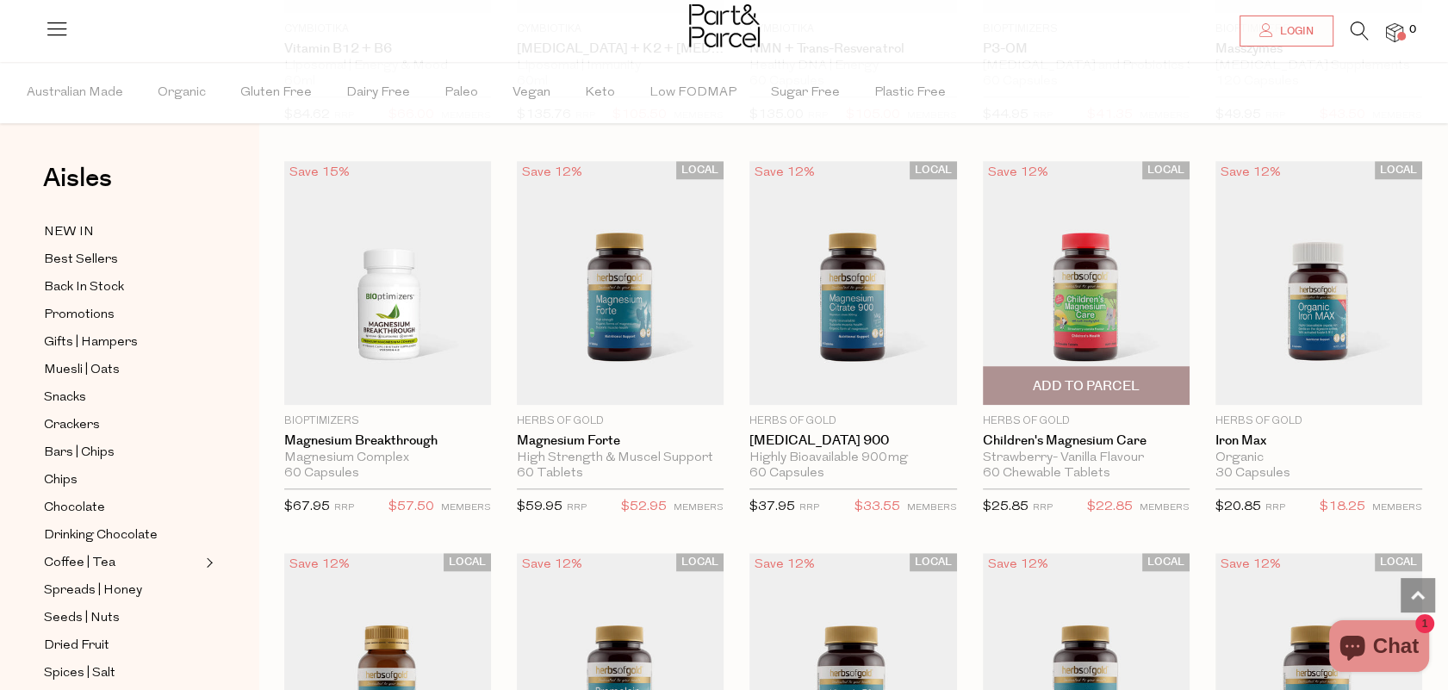
click at [1106, 301] on img at bounding box center [1086, 282] width 207 height 245
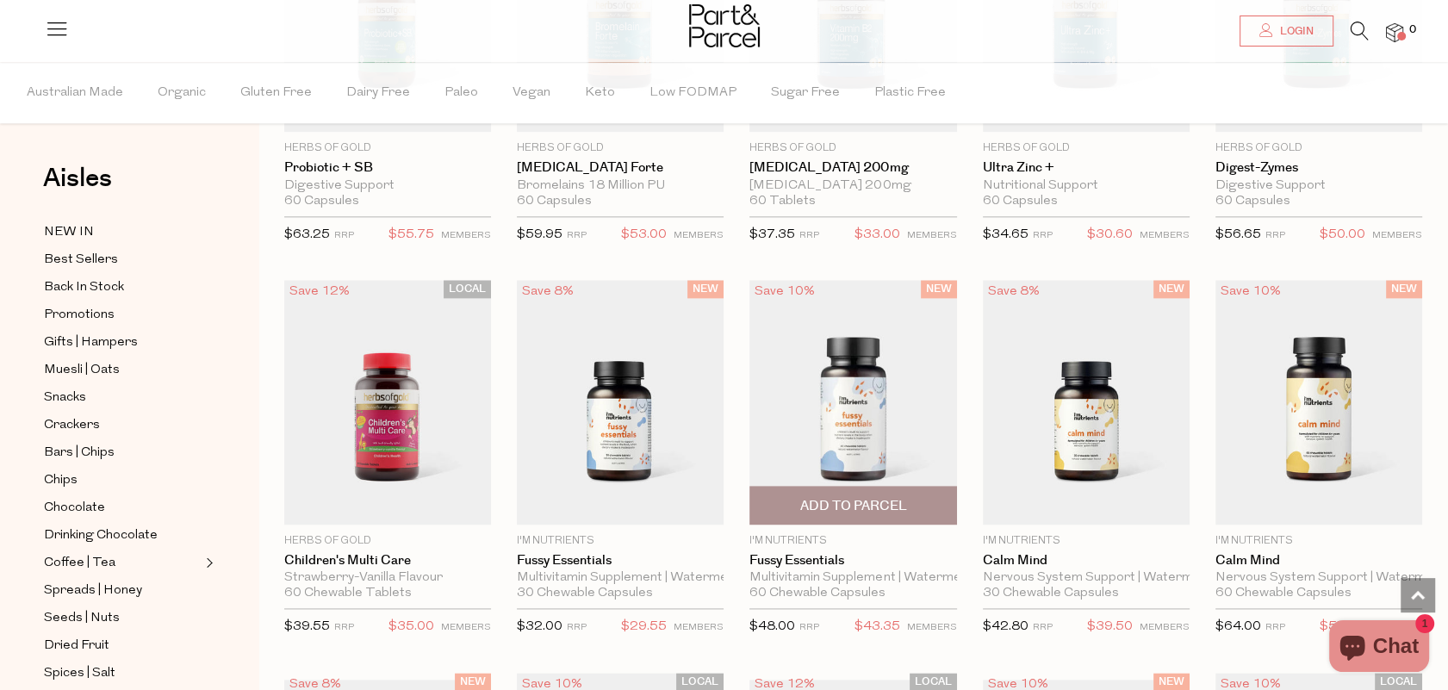
scroll to position [2398, 0]
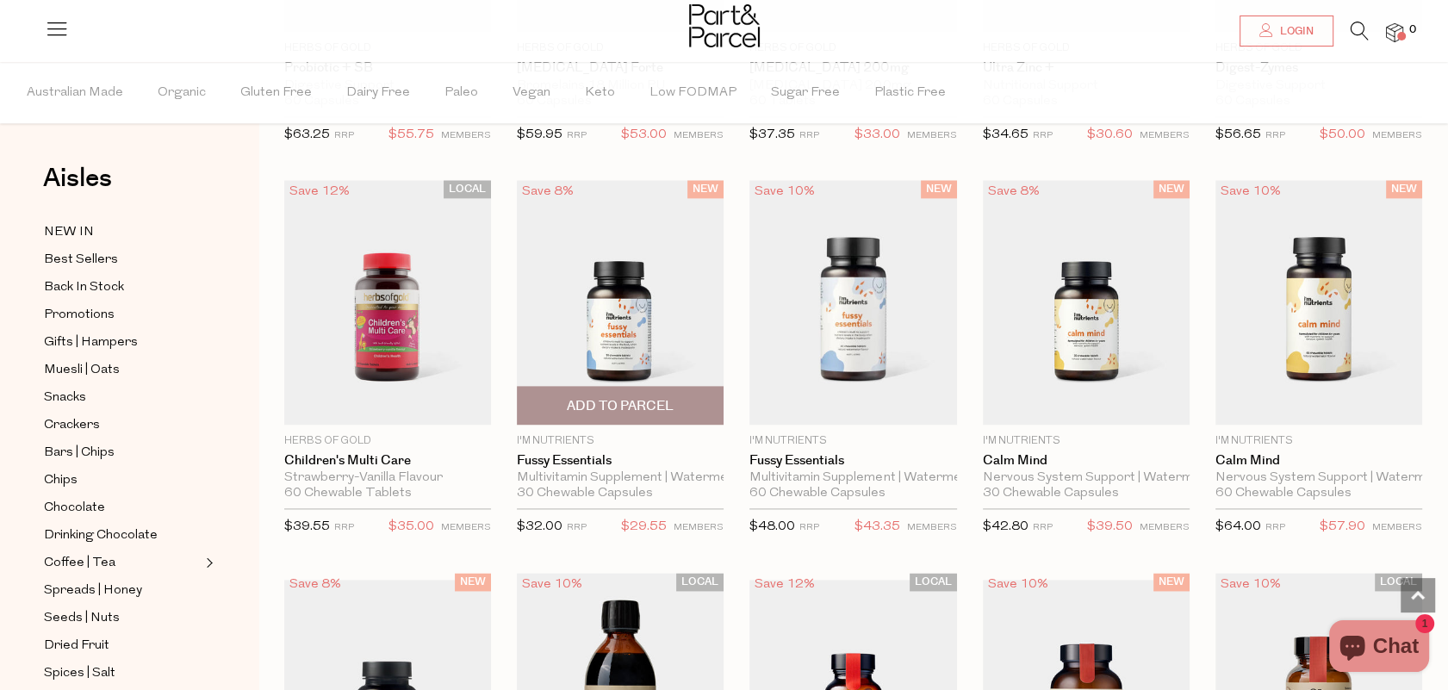
click at [622, 306] on img at bounding box center [620, 302] width 207 height 245
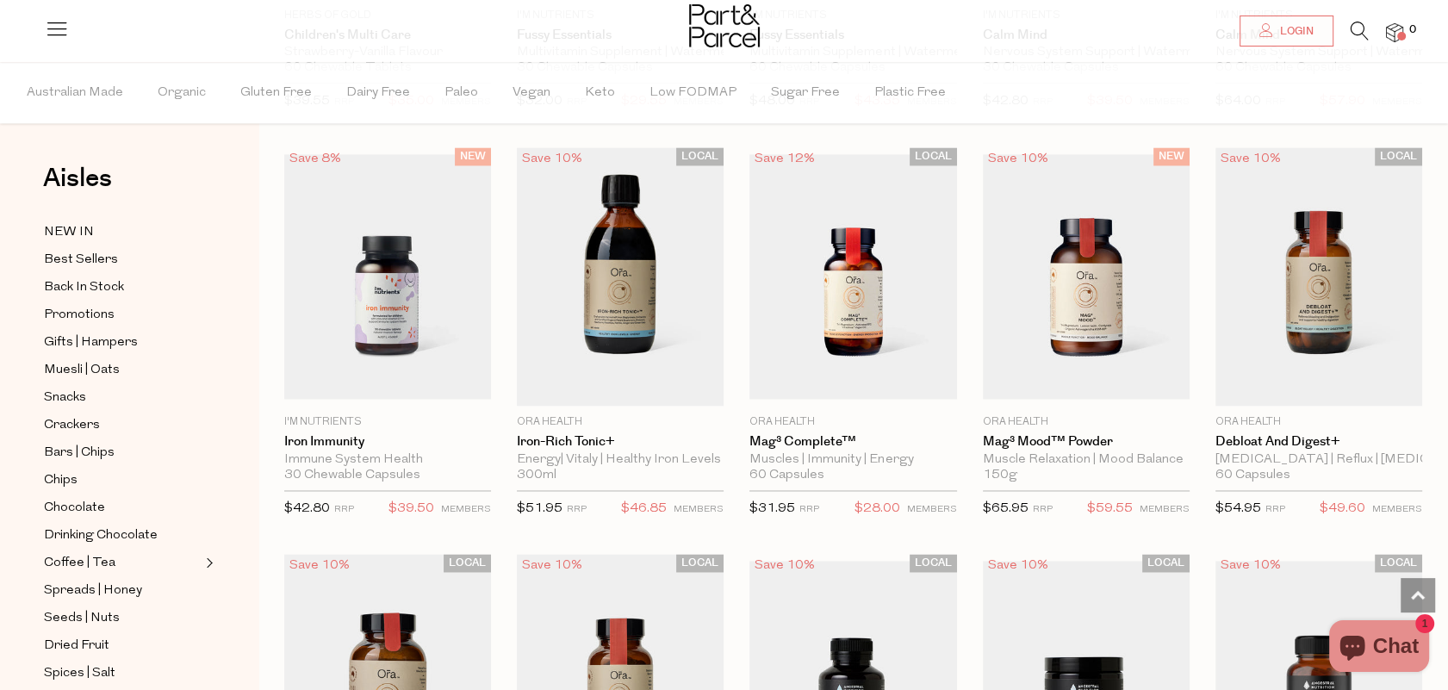
scroll to position [2899, 0]
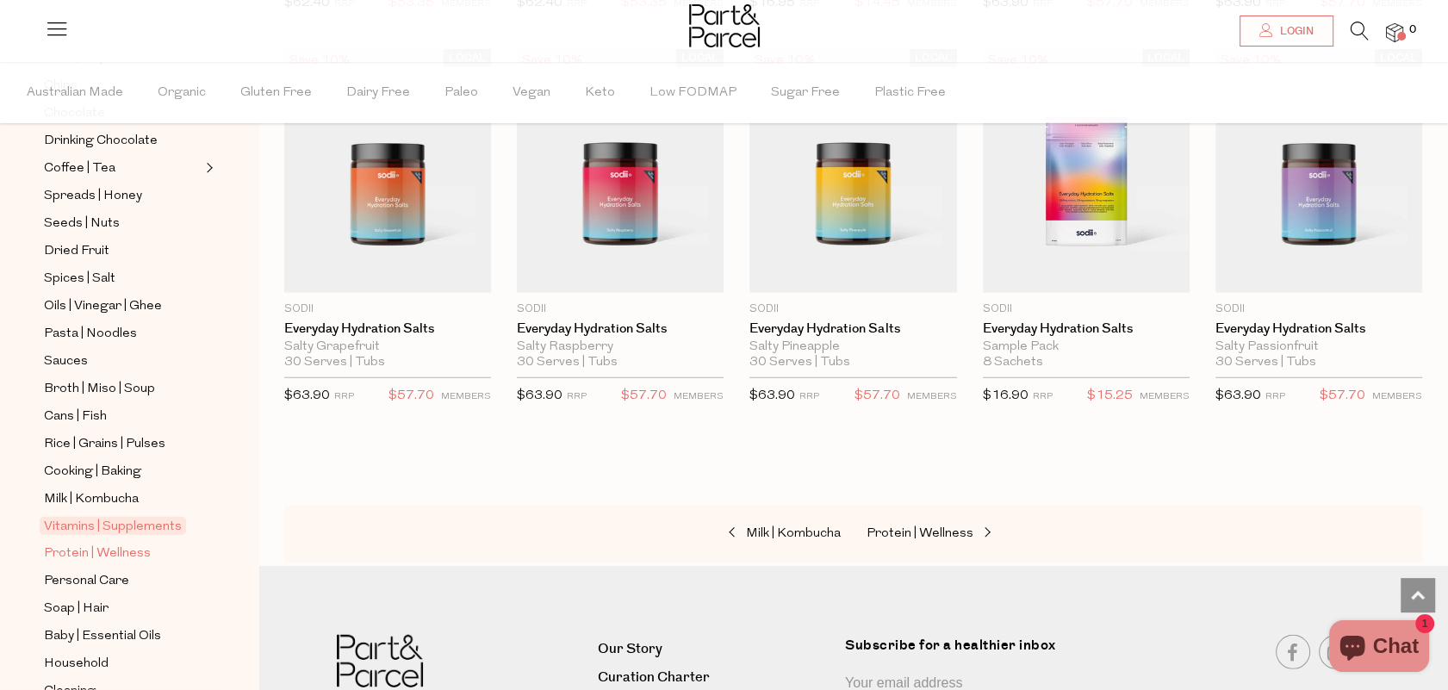
scroll to position [507, 0]
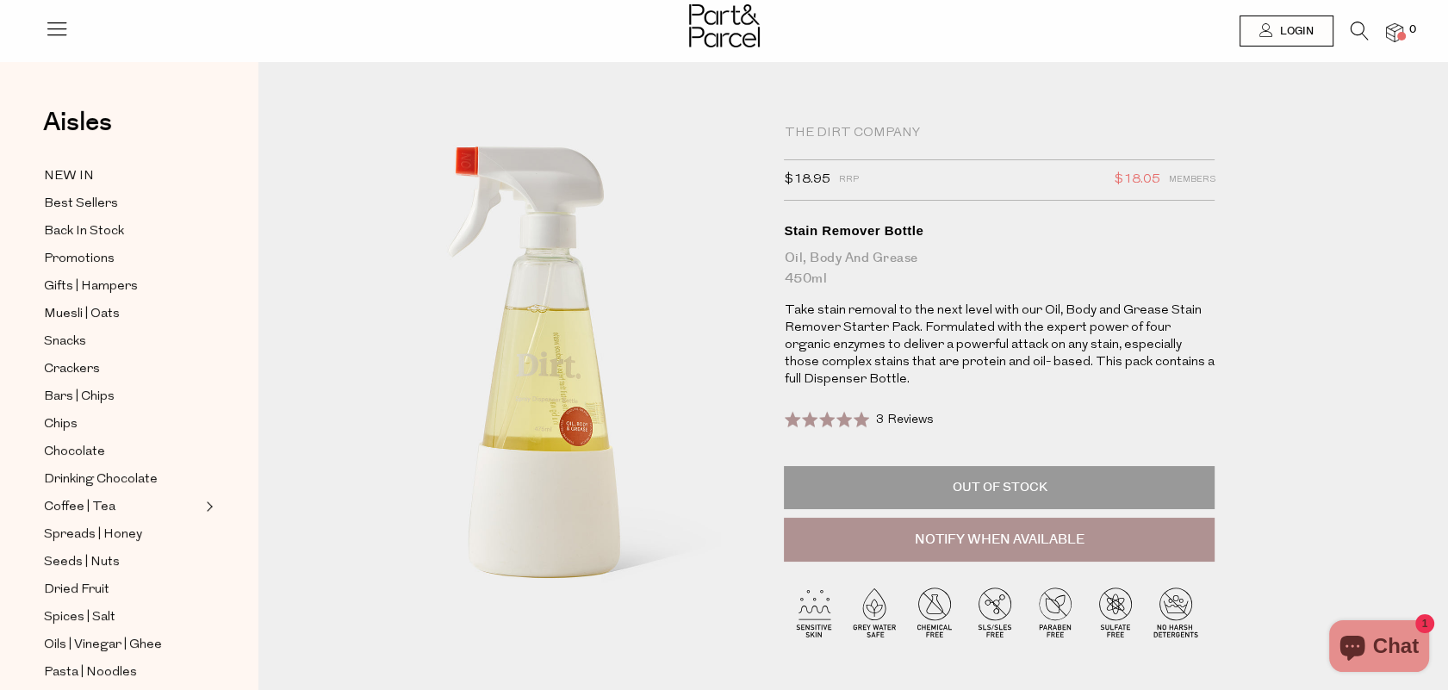
click at [981, 325] on p "Take stain removal to the next level with our Oil, Body and Grease Stain Remove…" at bounding box center [999, 345] width 431 height 86
click at [1148, 329] on p "Take stain removal to the next level with our Oil, Body and Grease Stain Remove…" at bounding box center [999, 345] width 431 height 86
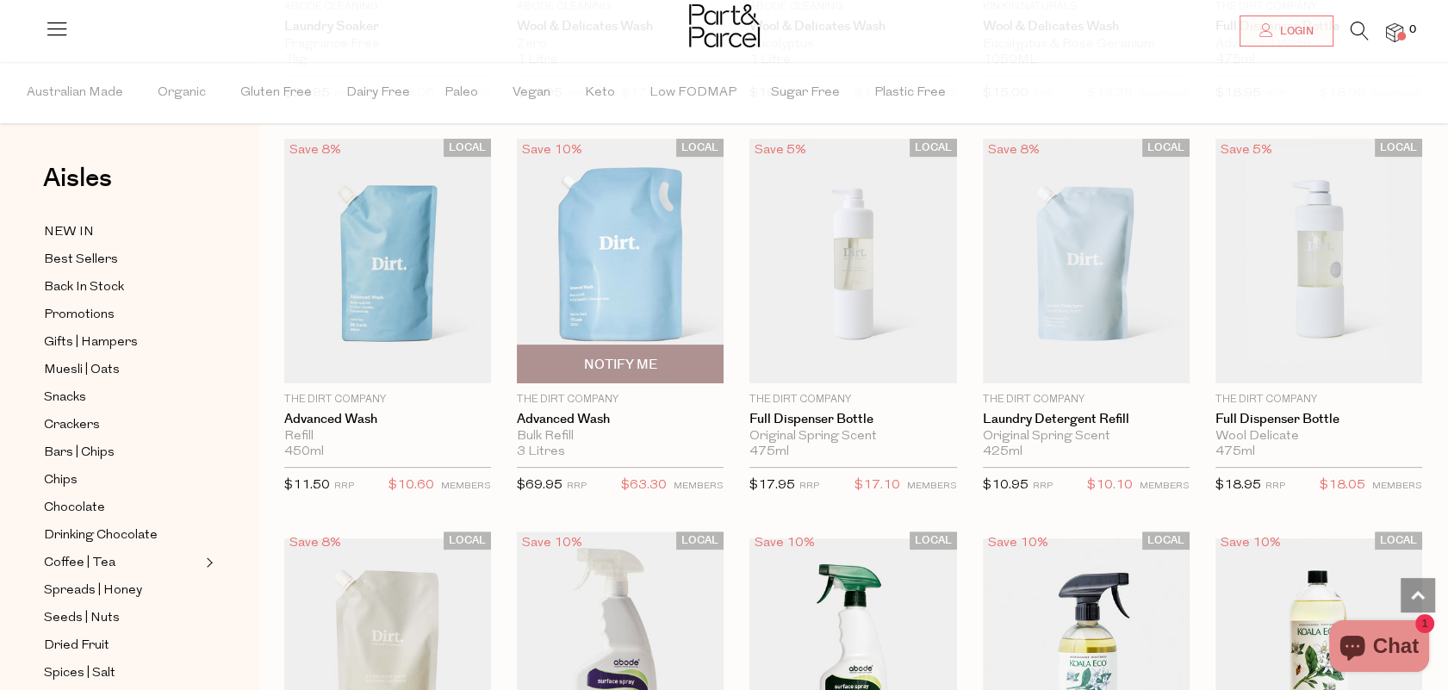
scroll to position [407, 0]
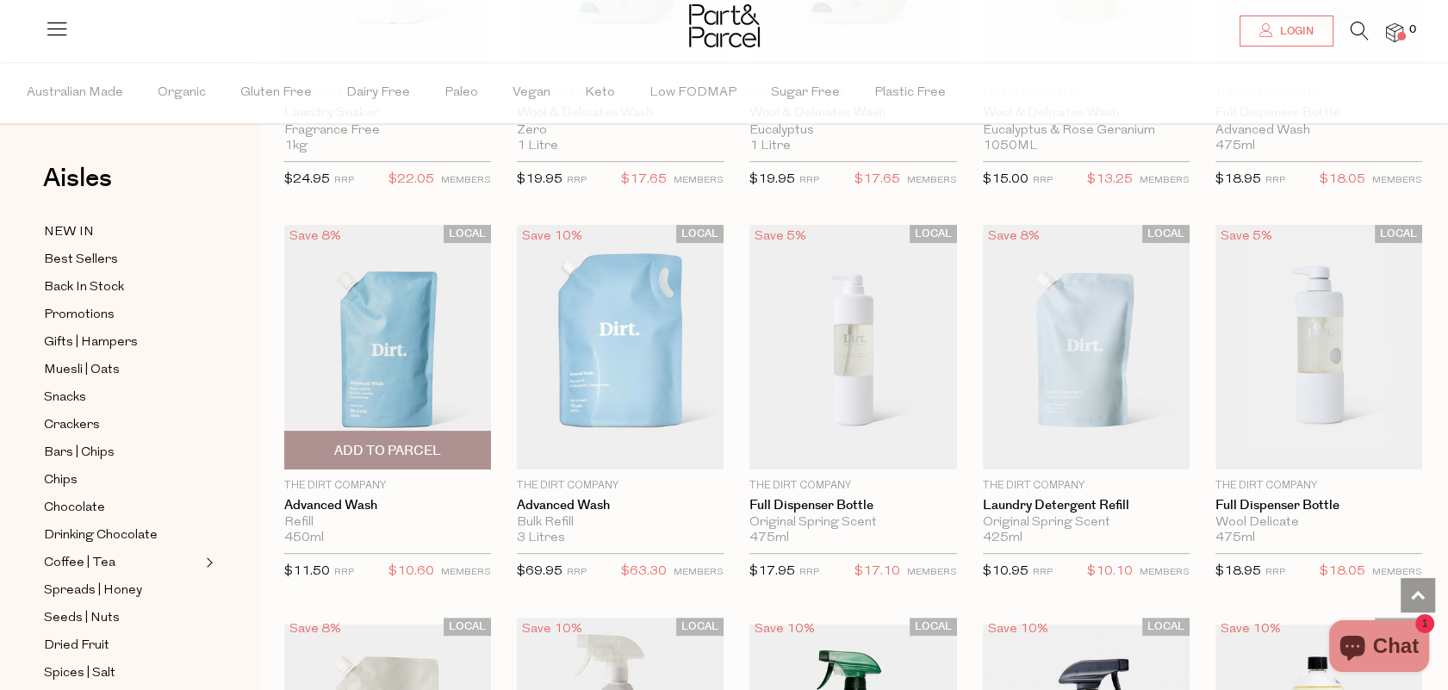
click at [440, 384] on img at bounding box center [387, 347] width 207 height 245
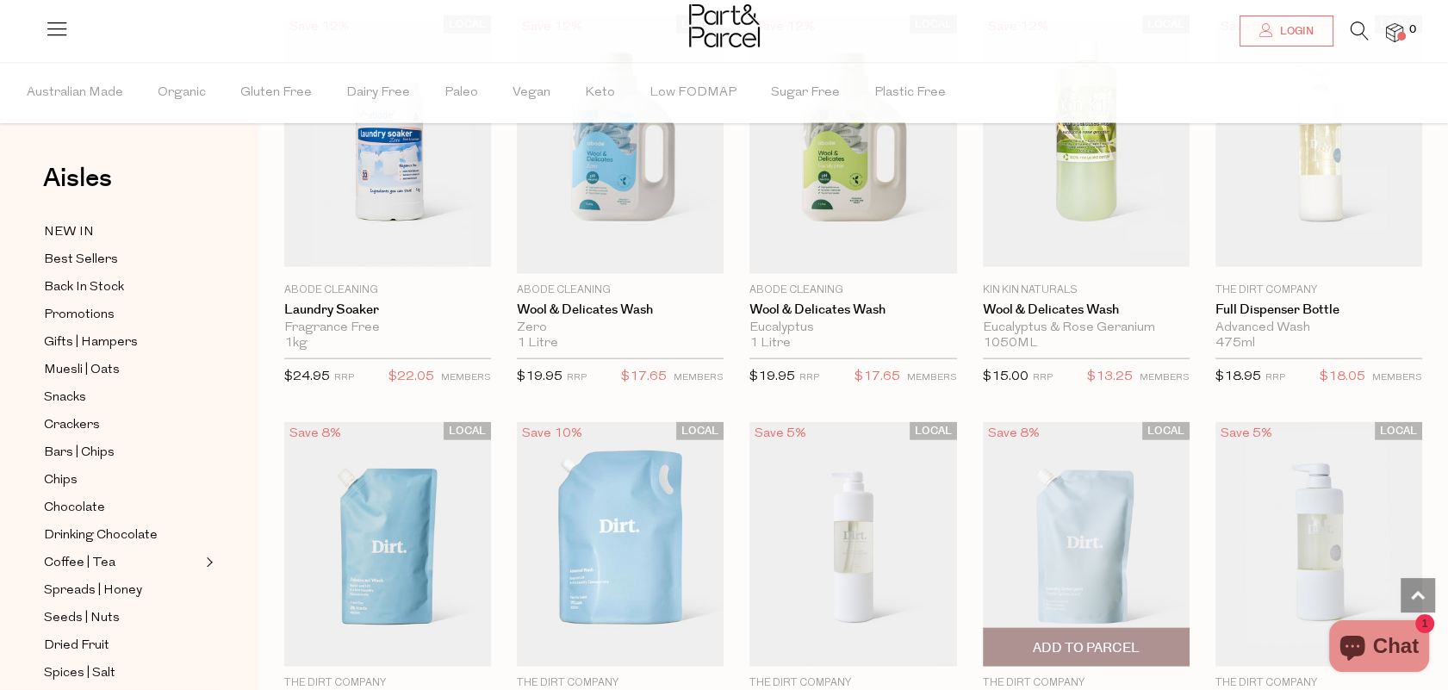
scroll to position [4247, 0]
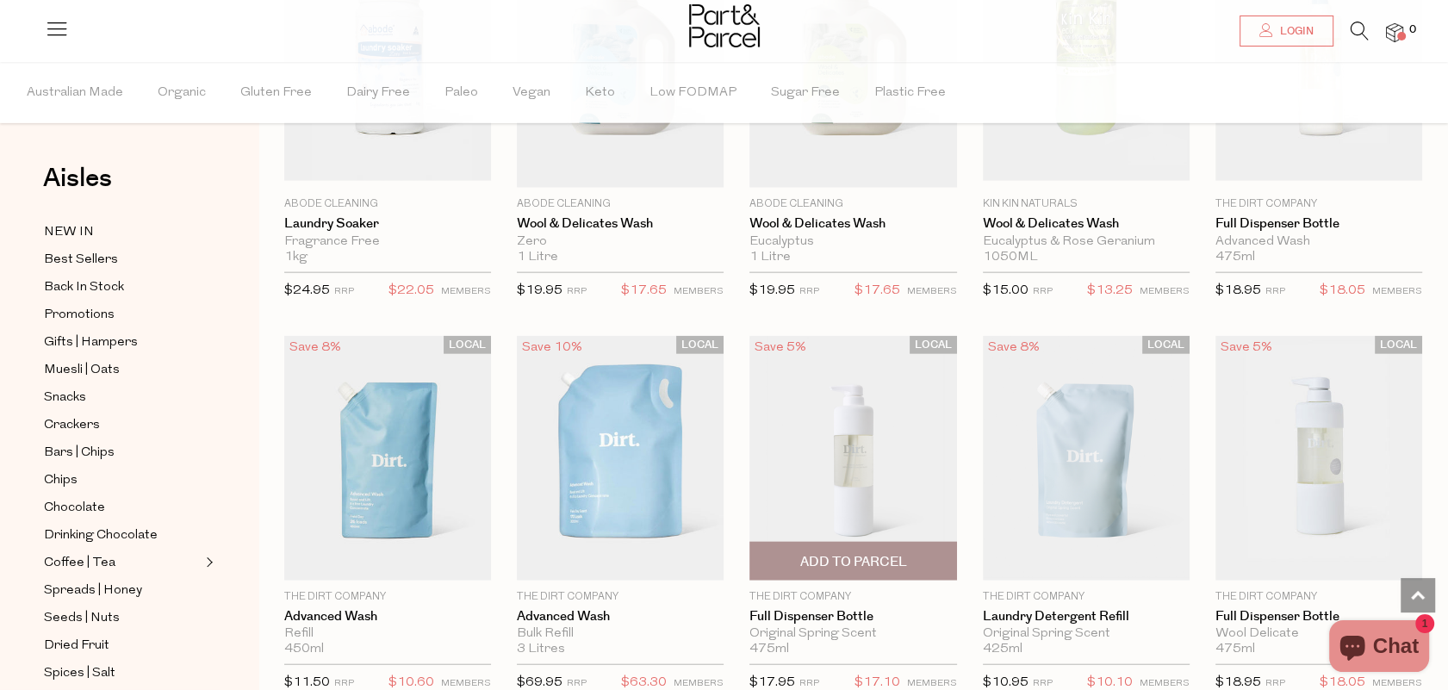
click at [873, 432] on img at bounding box center [852, 458] width 207 height 245
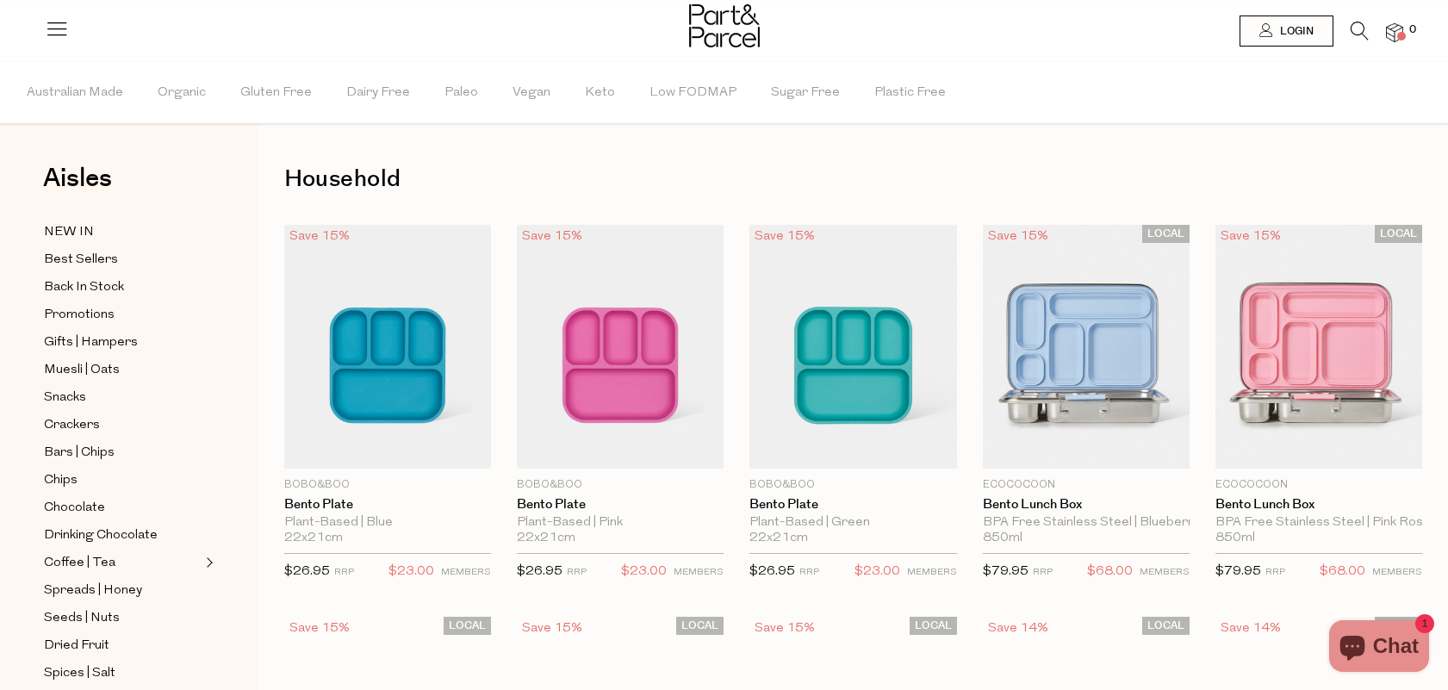
scroll to position [3911, 0]
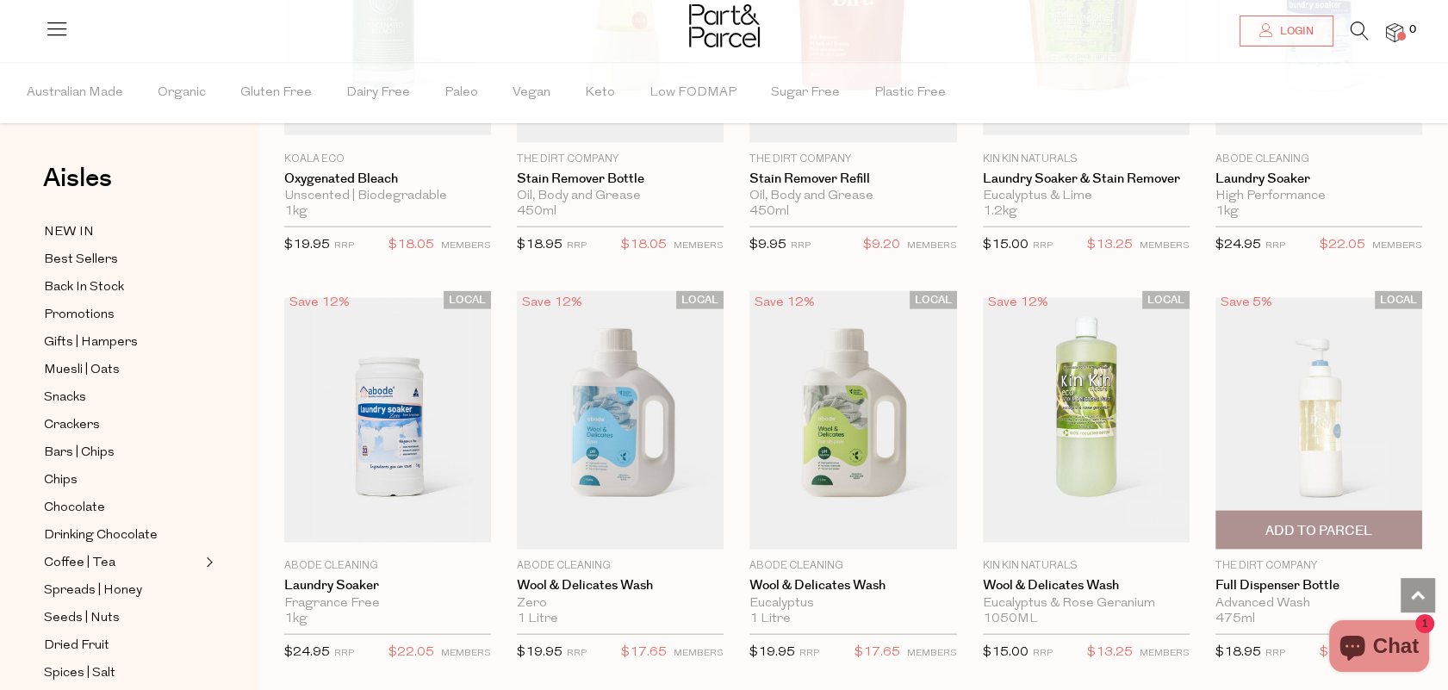
scroll to position [3911, 0]
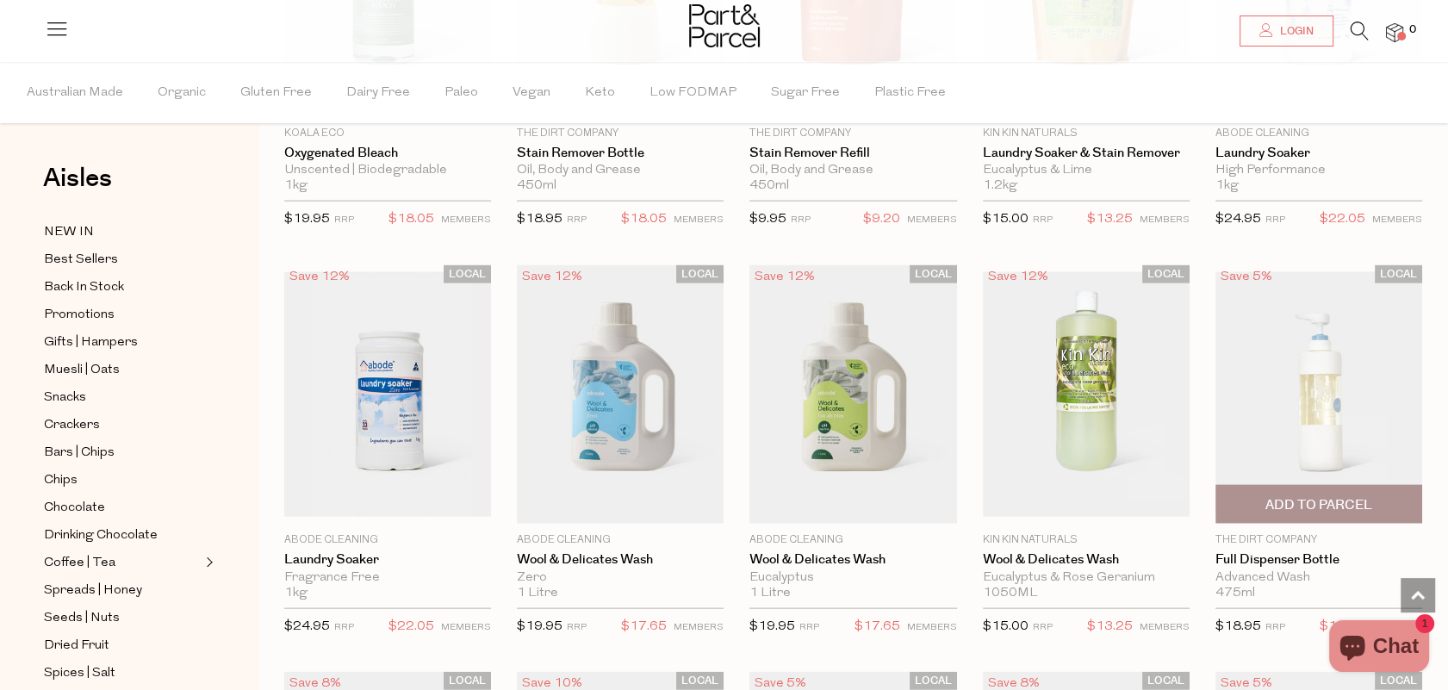
click at [1275, 410] on img at bounding box center [1318, 394] width 207 height 245
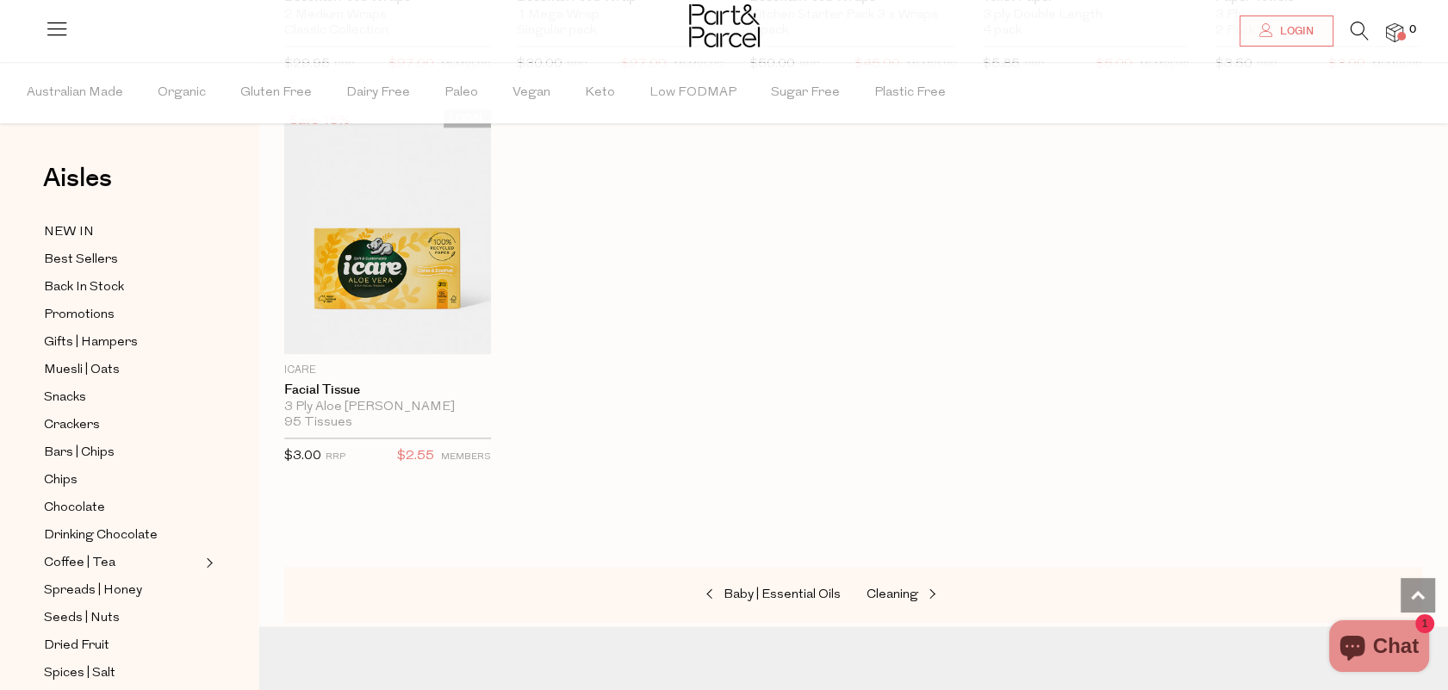
scroll to position [2409, 0]
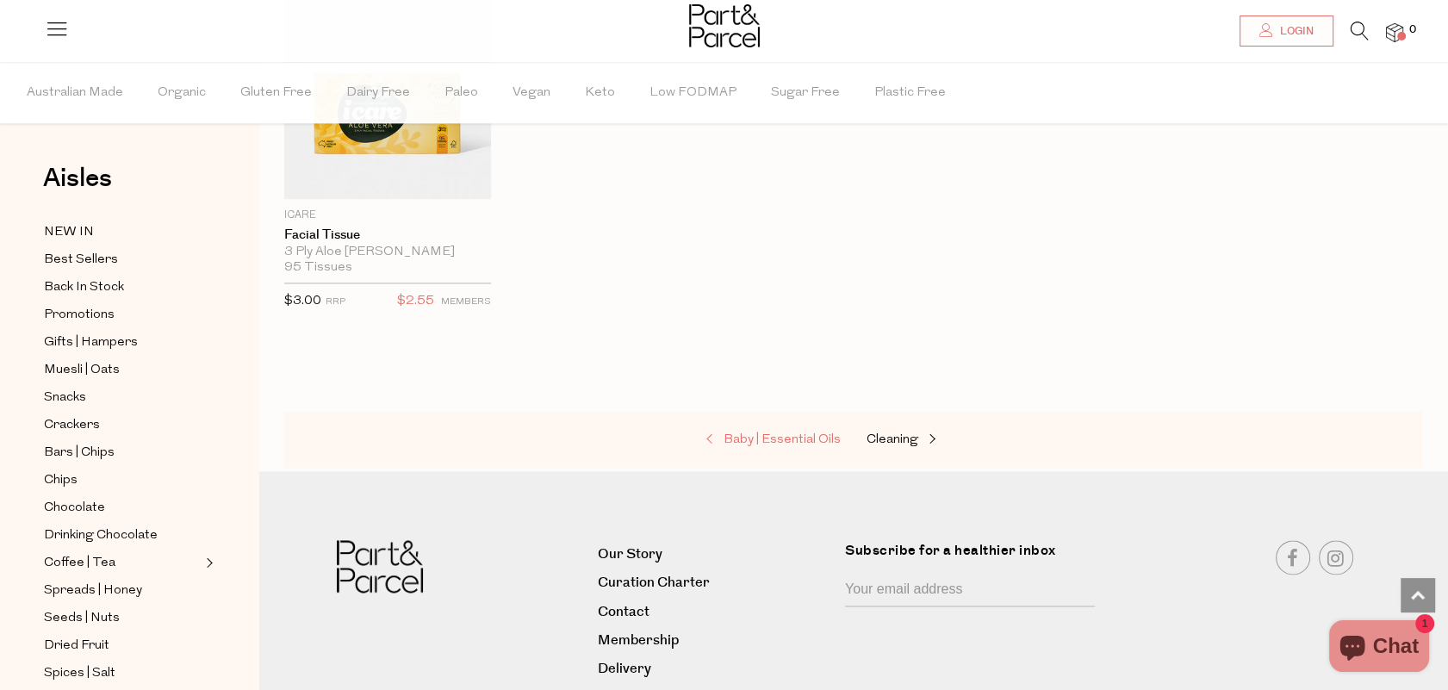
click at [779, 436] on span "Baby | Essential Oils" at bounding box center [781, 439] width 117 height 13
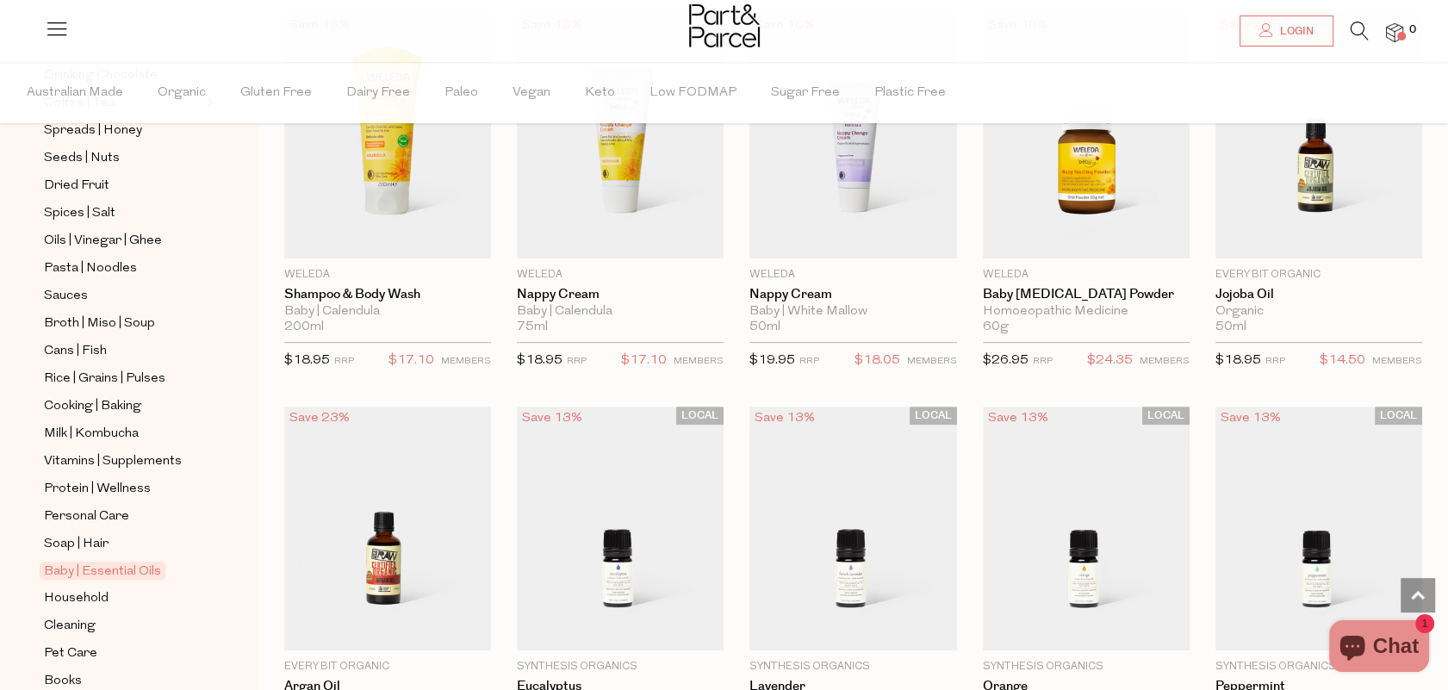
scroll to position [507, 0]
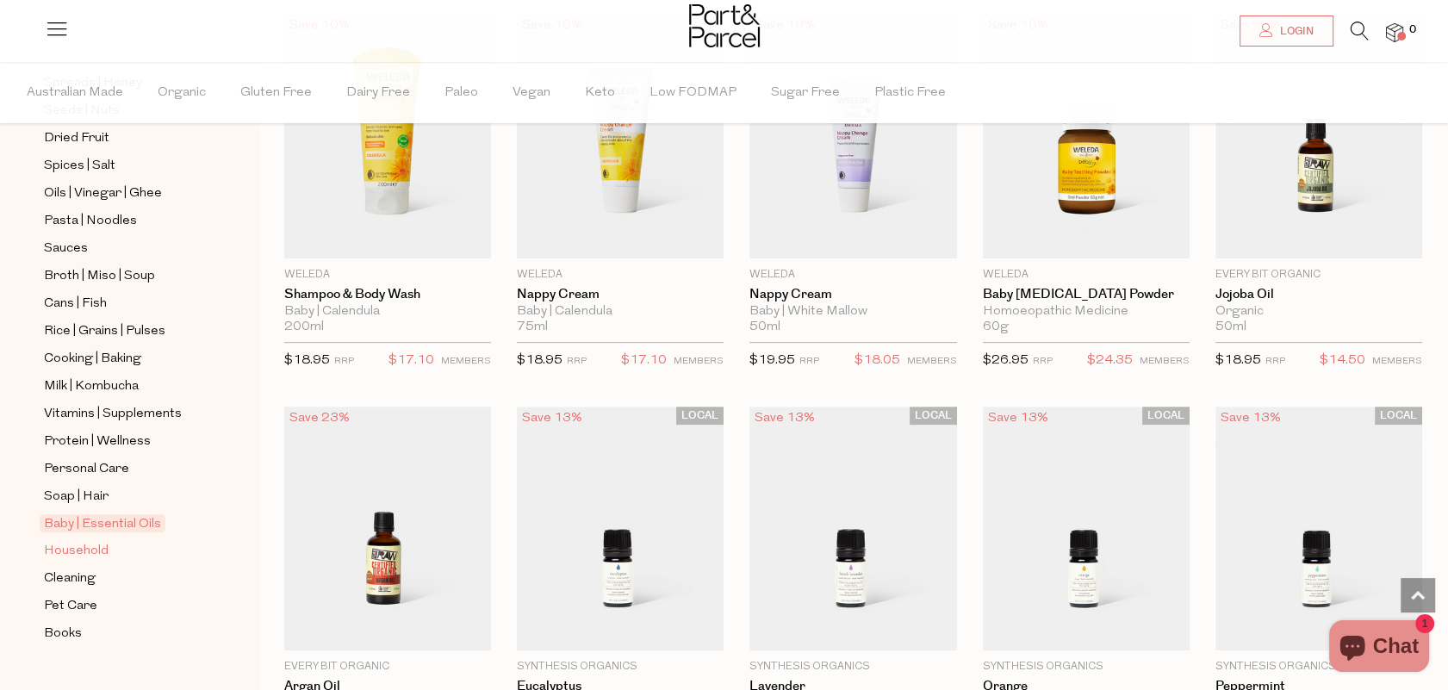
click at [68, 541] on span "Household" at bounding box center [76, 551] width 65 height 21
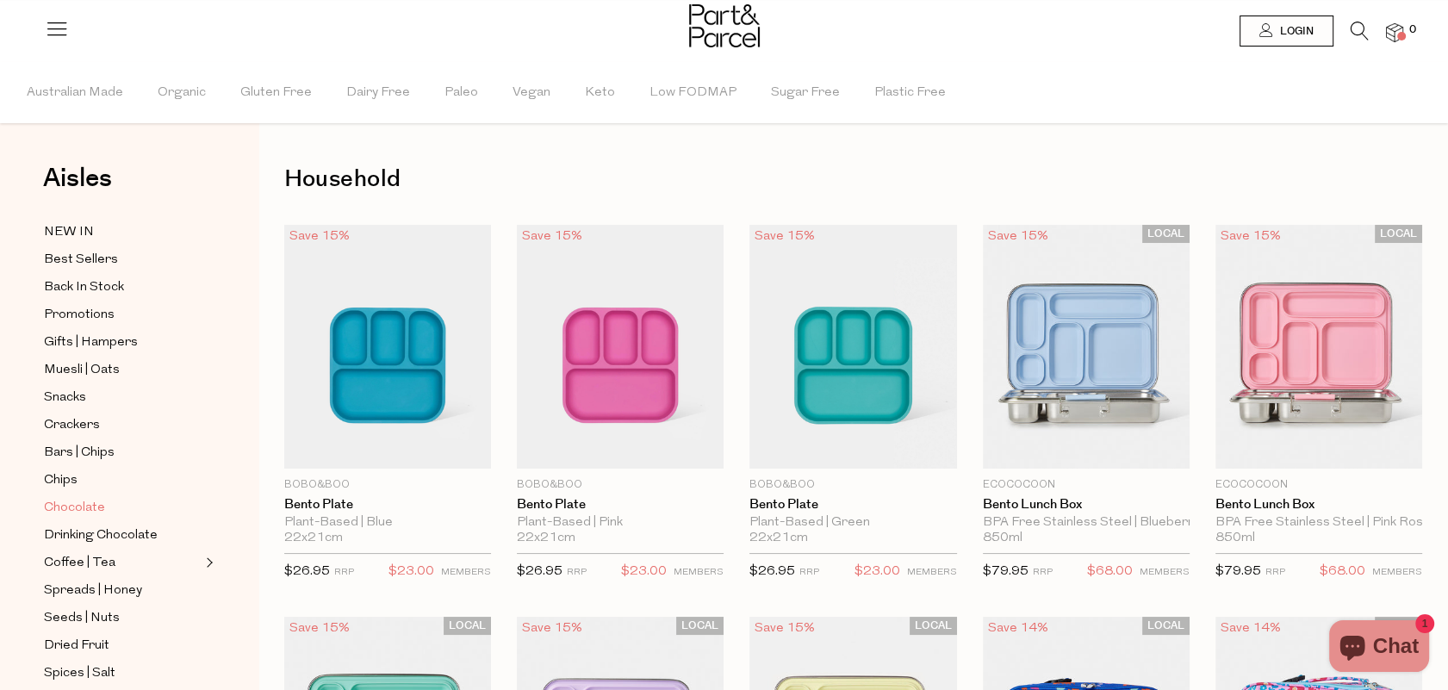
click at [65, 499] on span "Chocolate" at bounding box center [74, 508] width 61 height 21
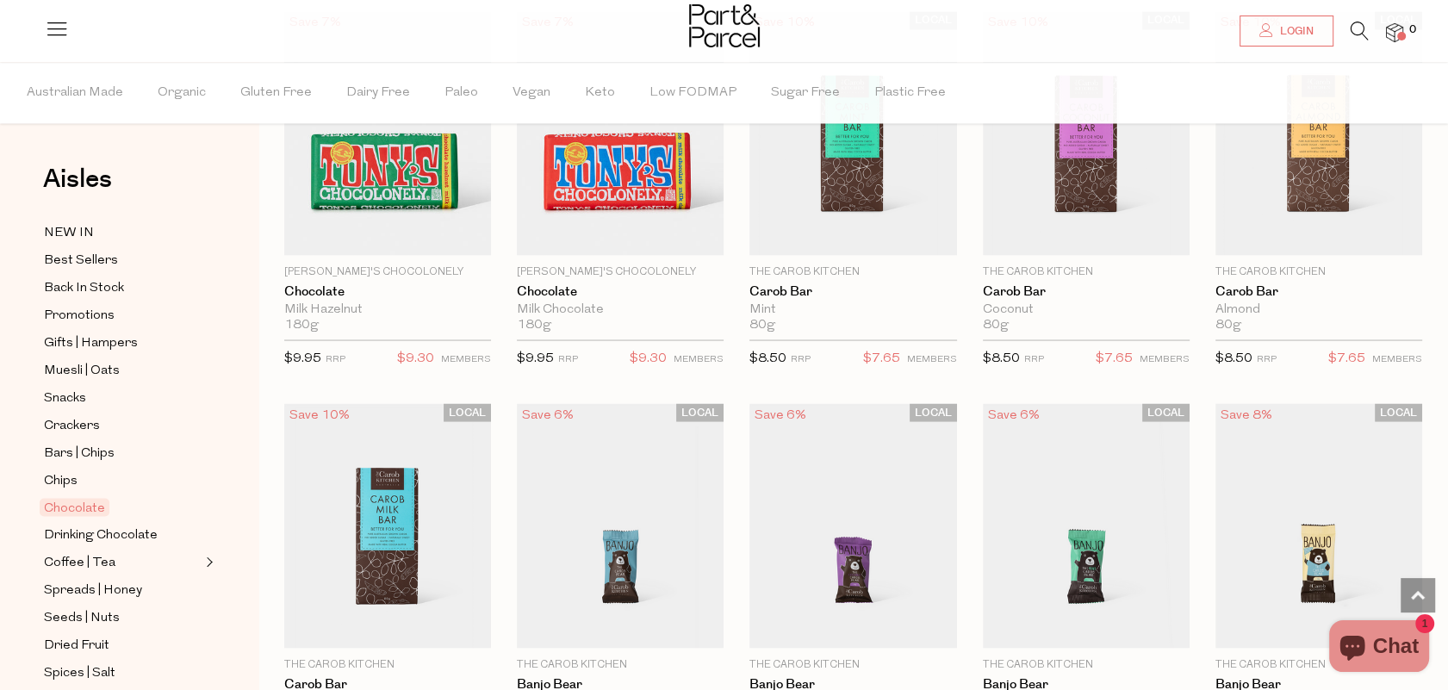
scroll to position [3448, 0]
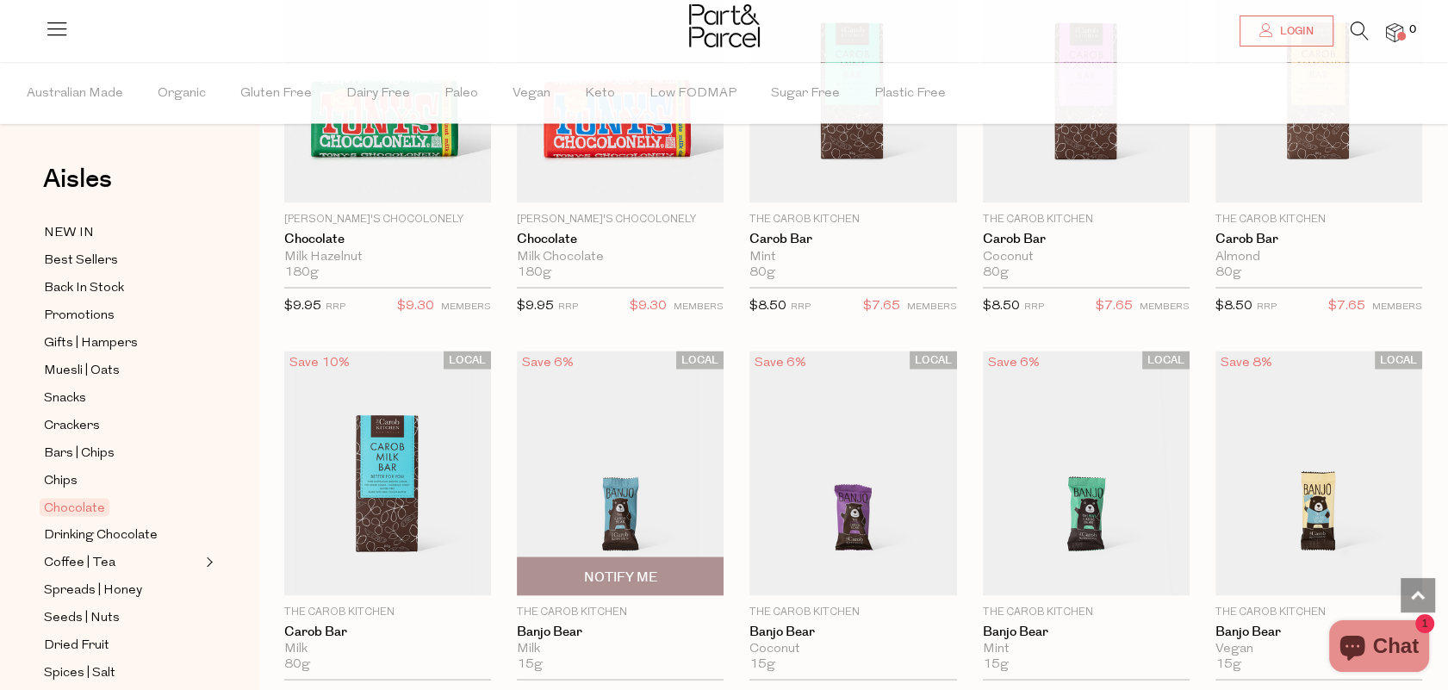
click at [621, 512] on img at bounding box center [620, 473] width 207 height 245
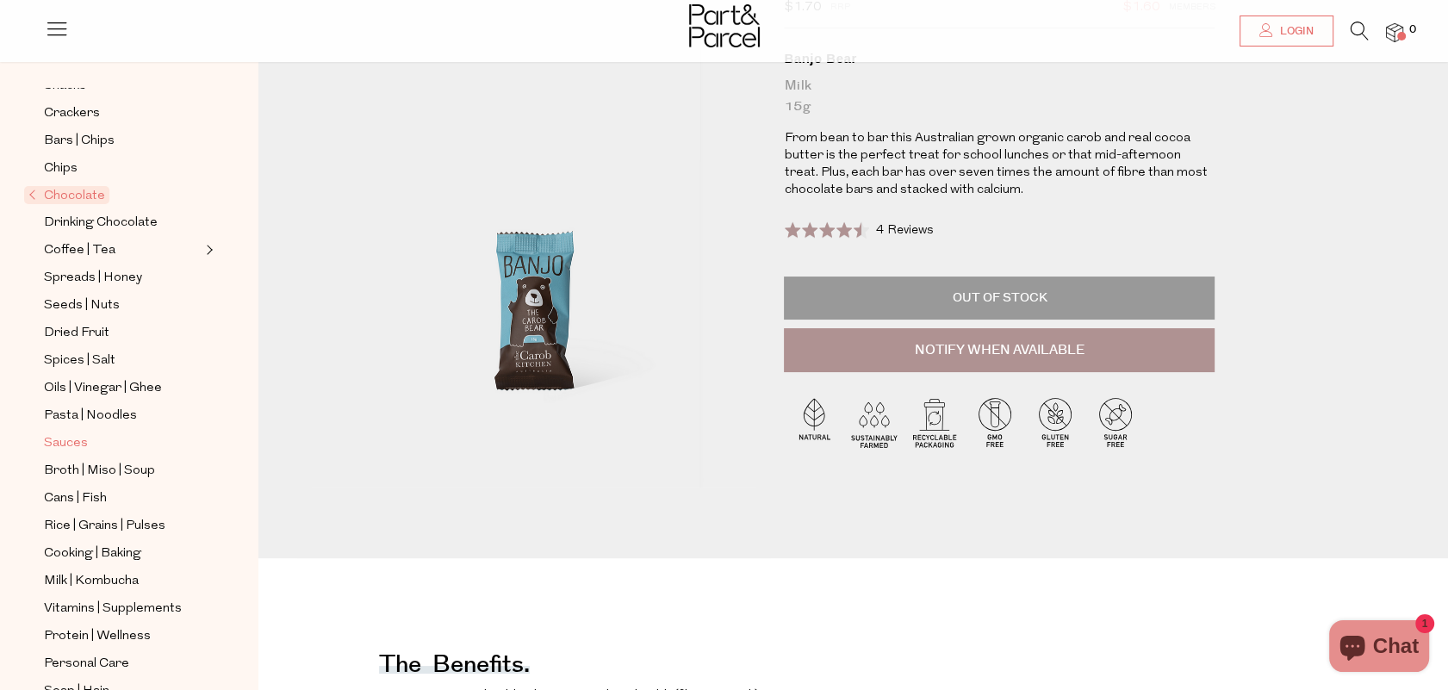
scroll to position [258, 0]
click at [84, 242] on span "Coffee | Tea" at bounding box center [79, 248] width 71 height 21
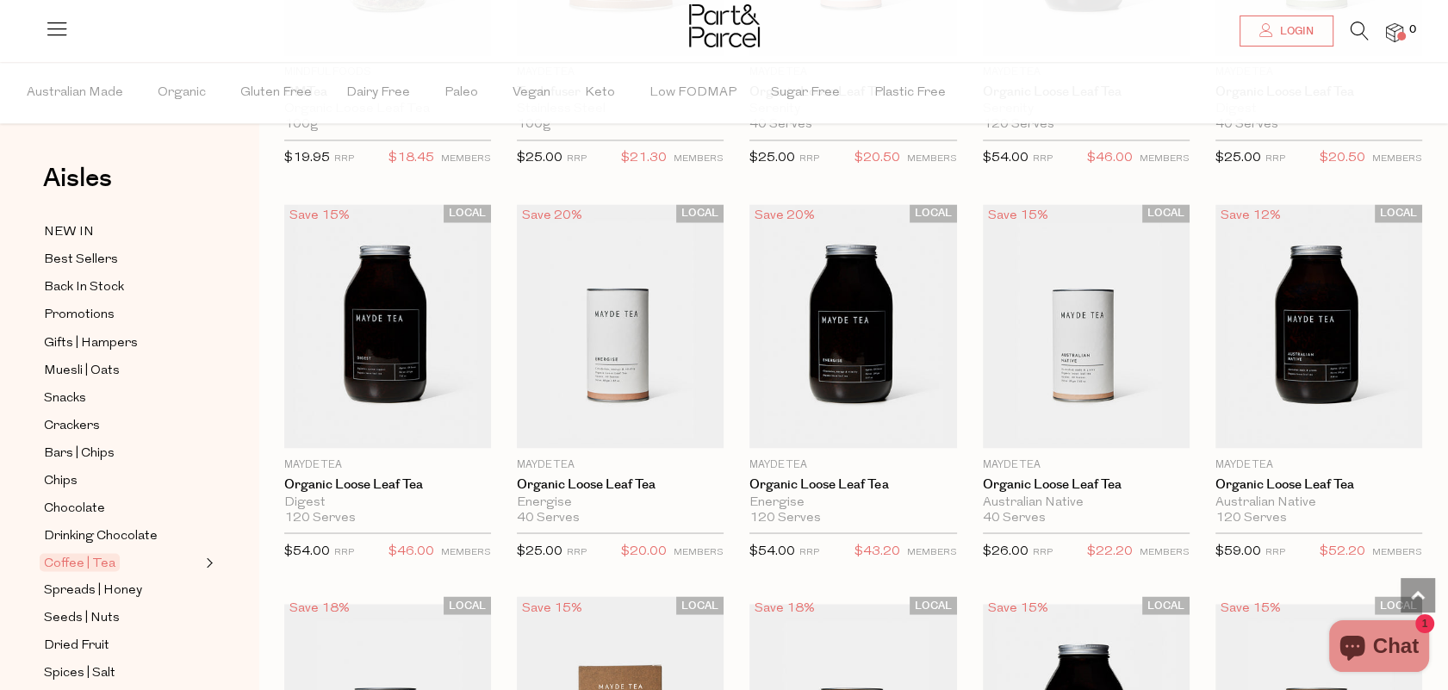
scroll to position [3791, 0]
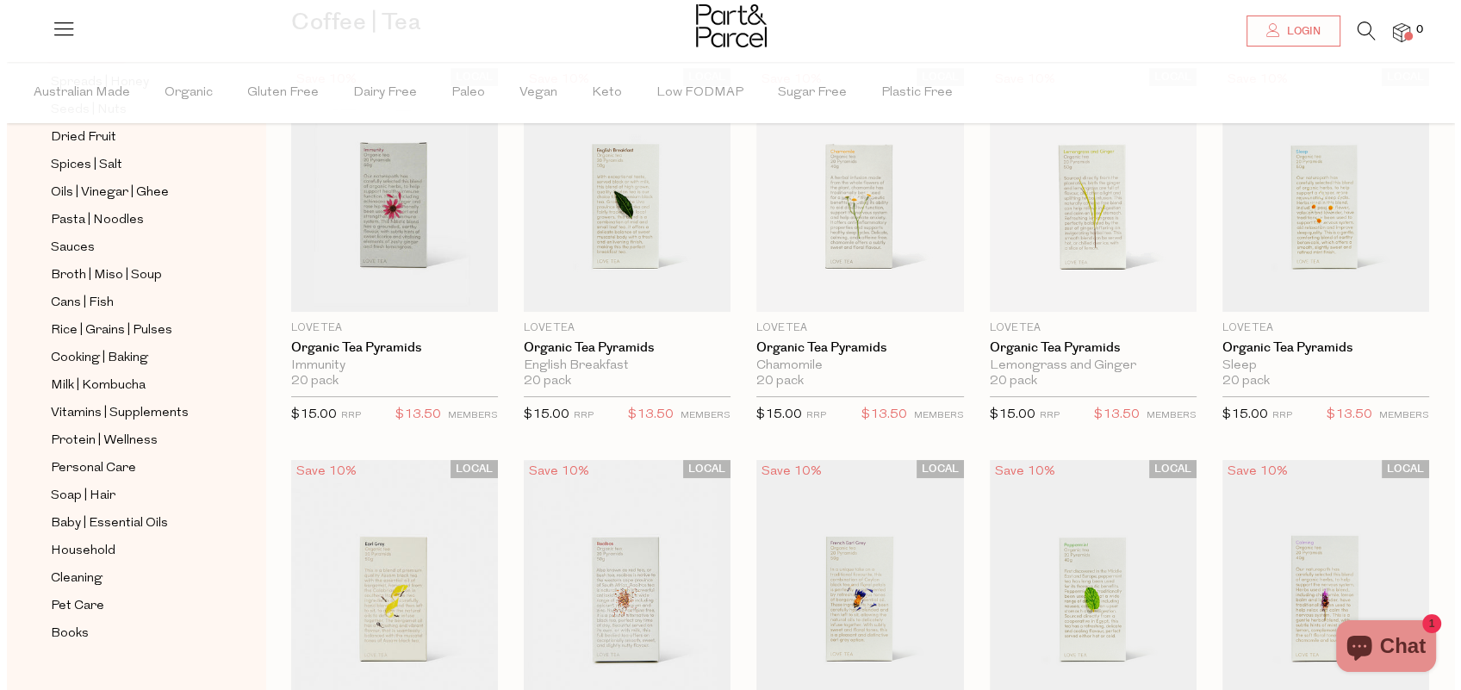
scroll to position [129, 0]
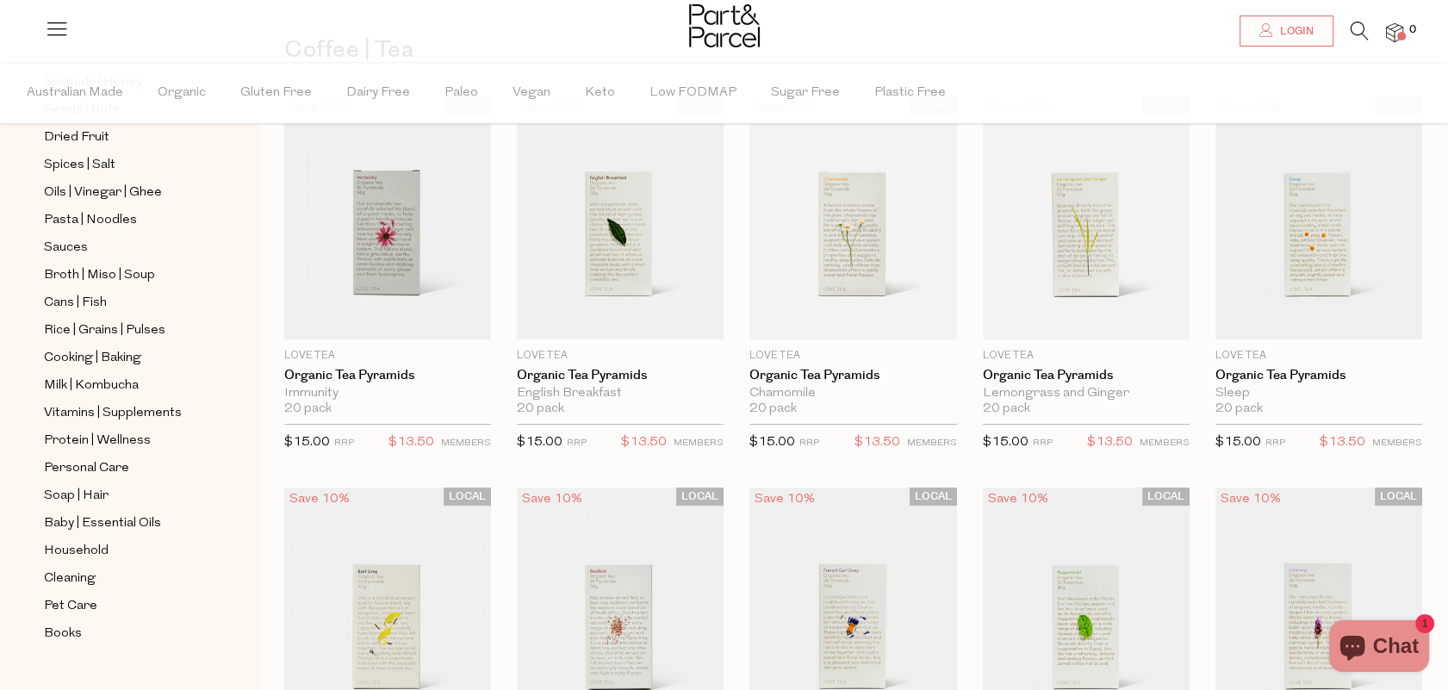
click at [1350, 25] on icon at bounding box center [1359, 31] width 18 height 19
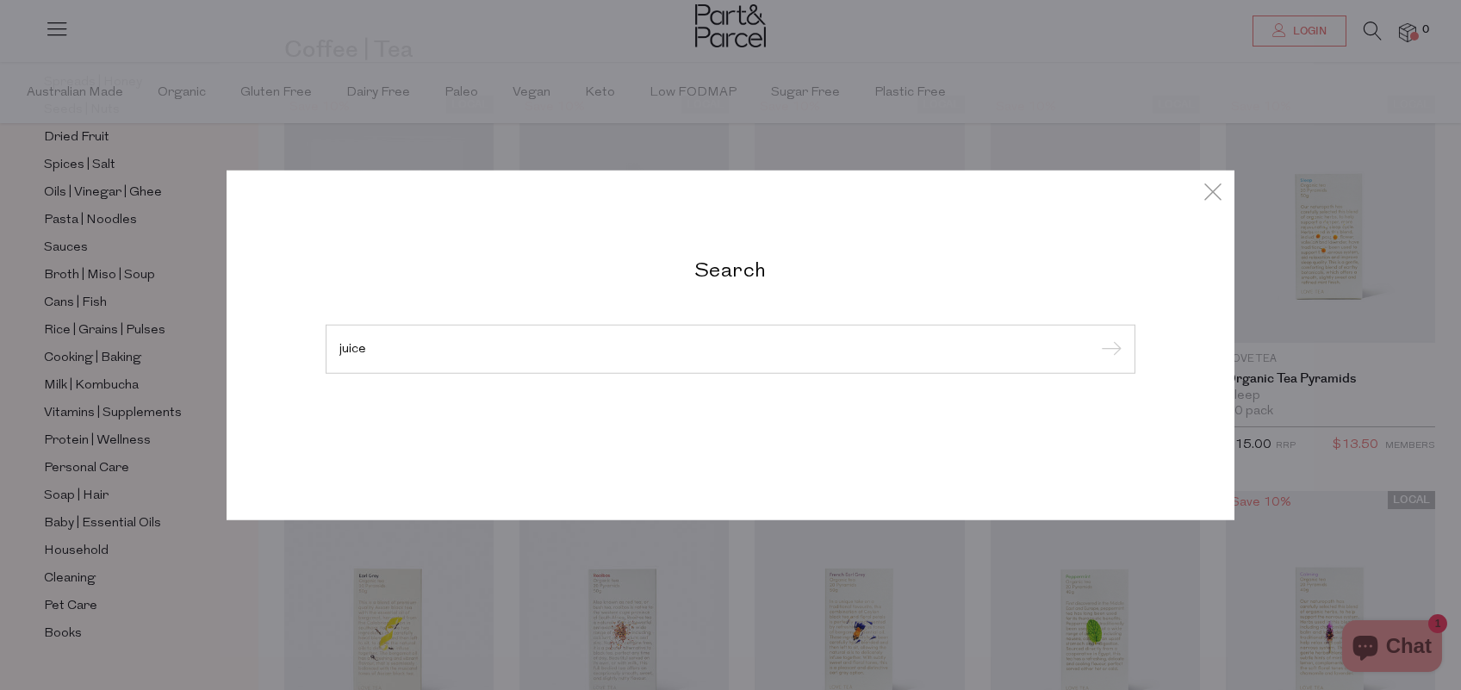
type input "juice"
click at [1096, 337] on input "submit" at bounding box center [1109, 350] width 26 height 26
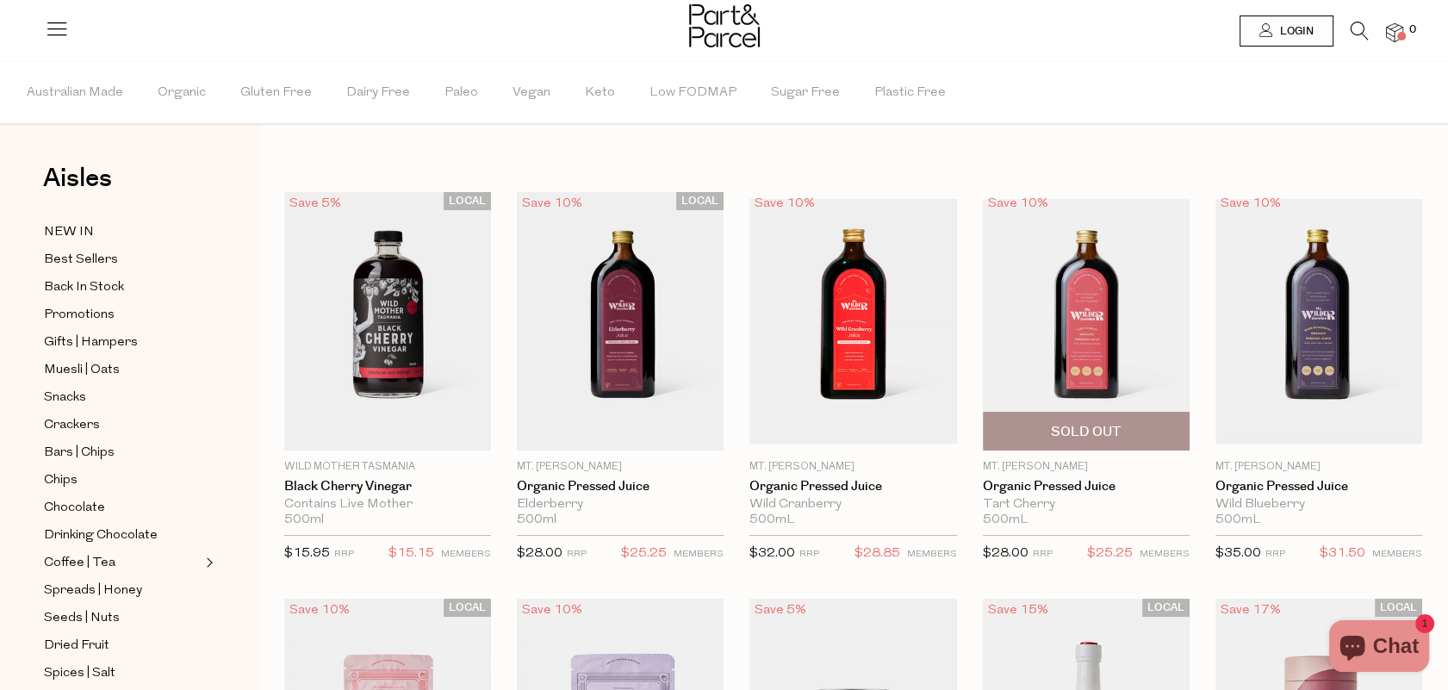
click at [1104, 307] on img at bounding box center [1086, 321] width 207 height 245
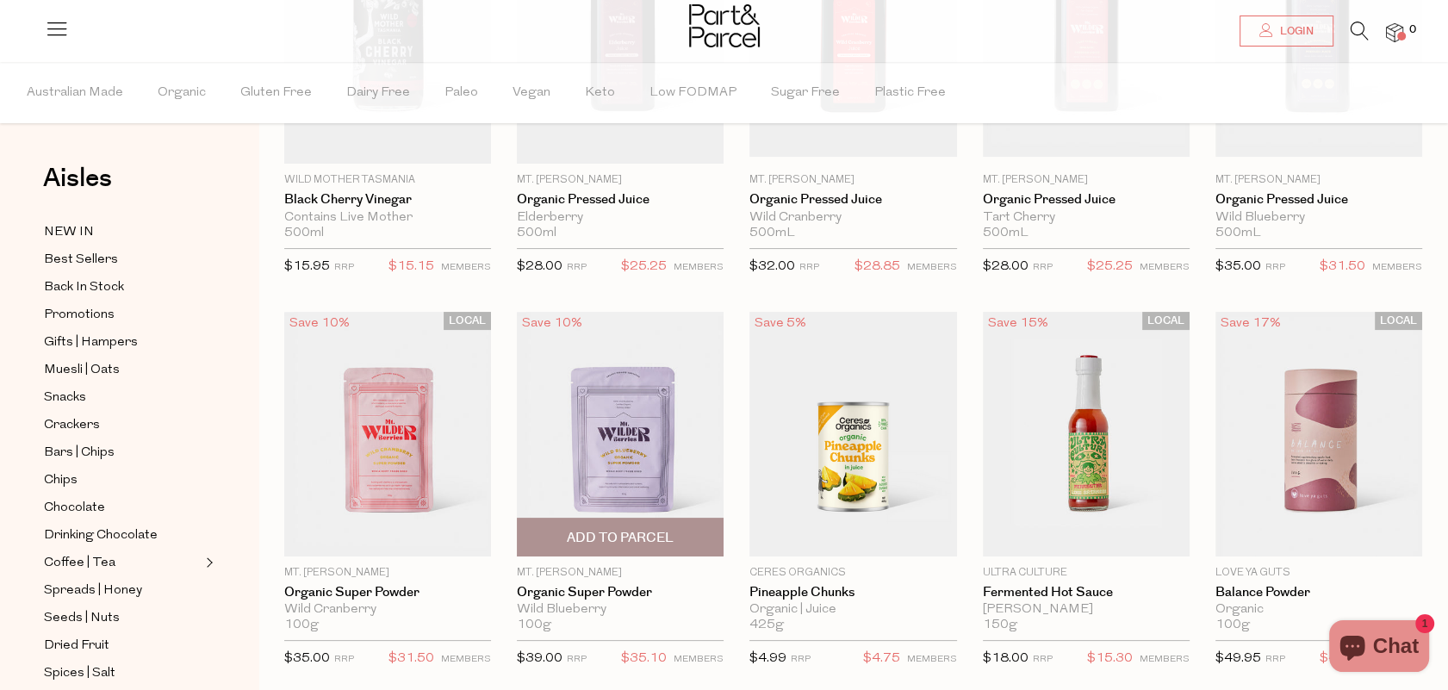
scroll to position [345, 0]
